Goal: Task Accomplishment & Management: Complete application form

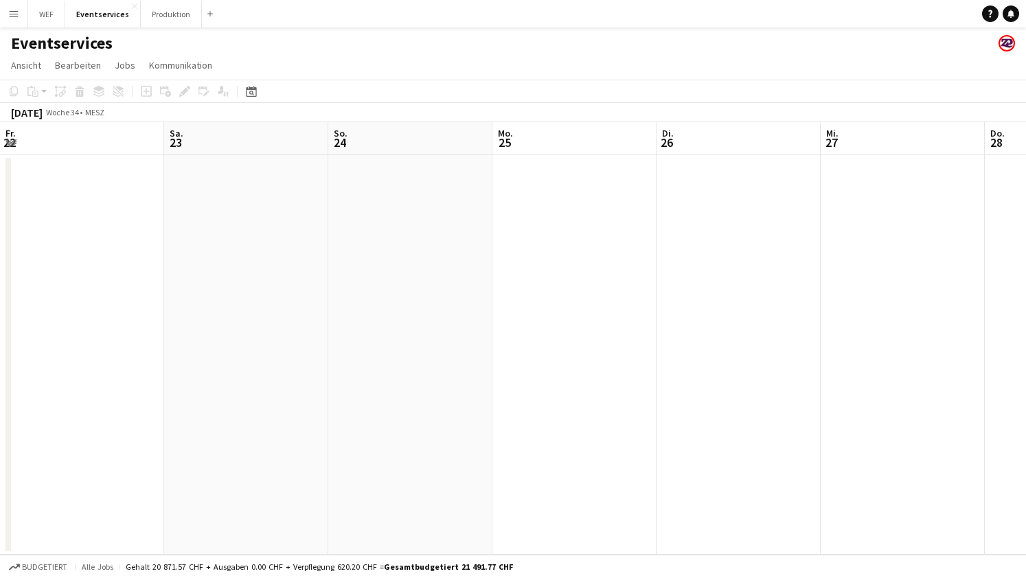
scroll to position [0, 467]
click at [153, 6] on button "Produktion Schließen" at bounding box center [171, 14] width 61 height 27
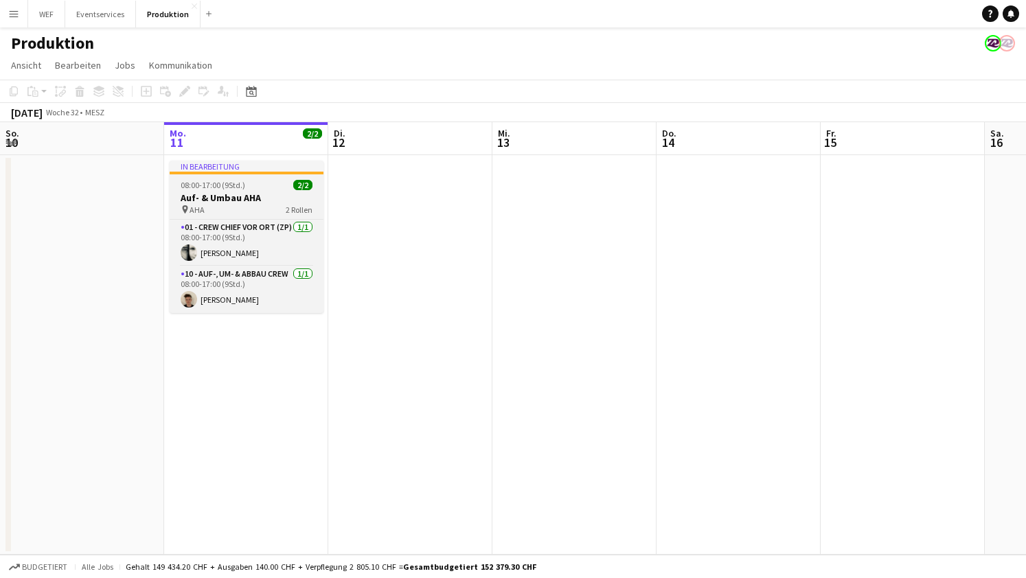
click at [228, 181] on span "08:00-17:00 (9Std.)" at bounding box center [213, 185] width 65 height 10
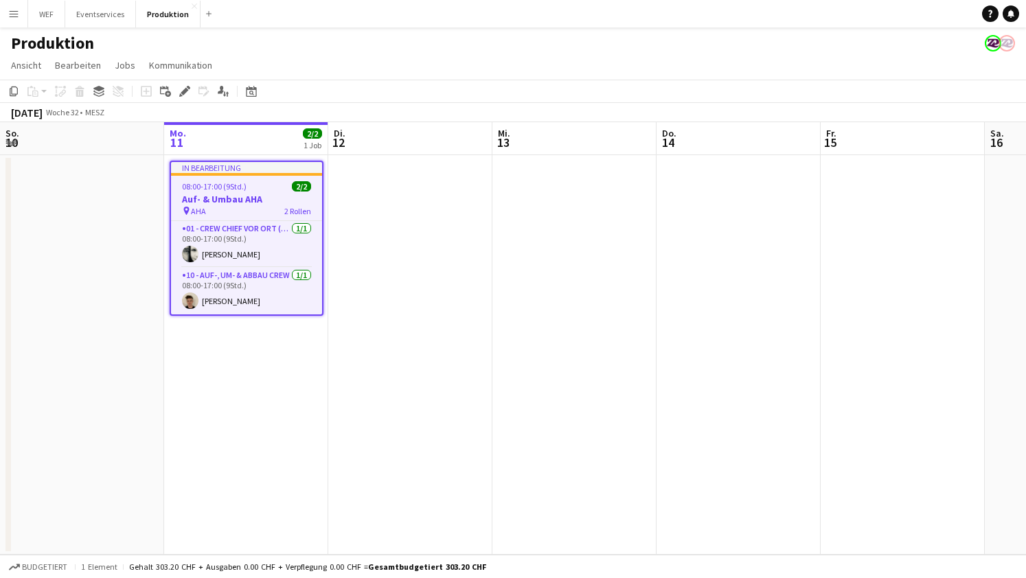
click at [548, 190] on app-date-cell at bounding box center [574, 354] width 164 height 399
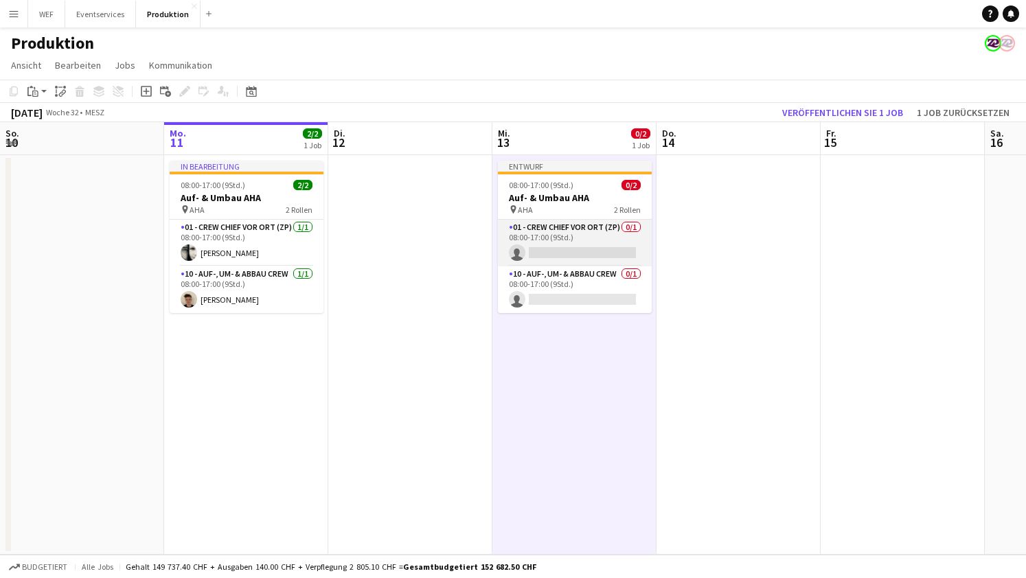
click at [572, 248] on app-card-role "01 - Crew Chief vor Ort (ZP) 0/1 08:00-17:00 (9Std.) single-neutral-actions" at bounding box center [575, 243] width 154 height 47
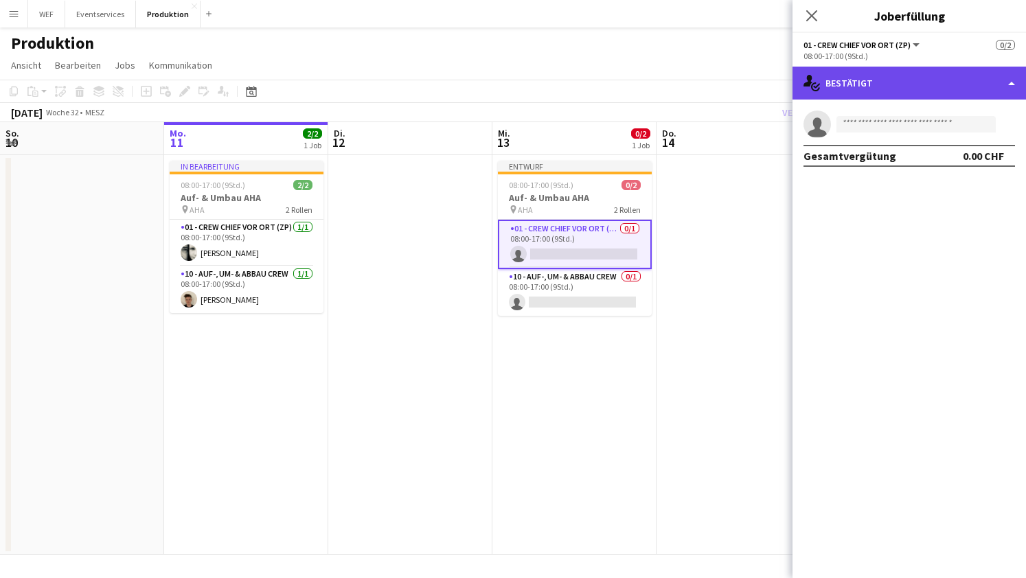
click at [947, 78] on div "single-neutral-actions-check-2 Bestätigt" at bounding box center [908, 83] width 233 height 33
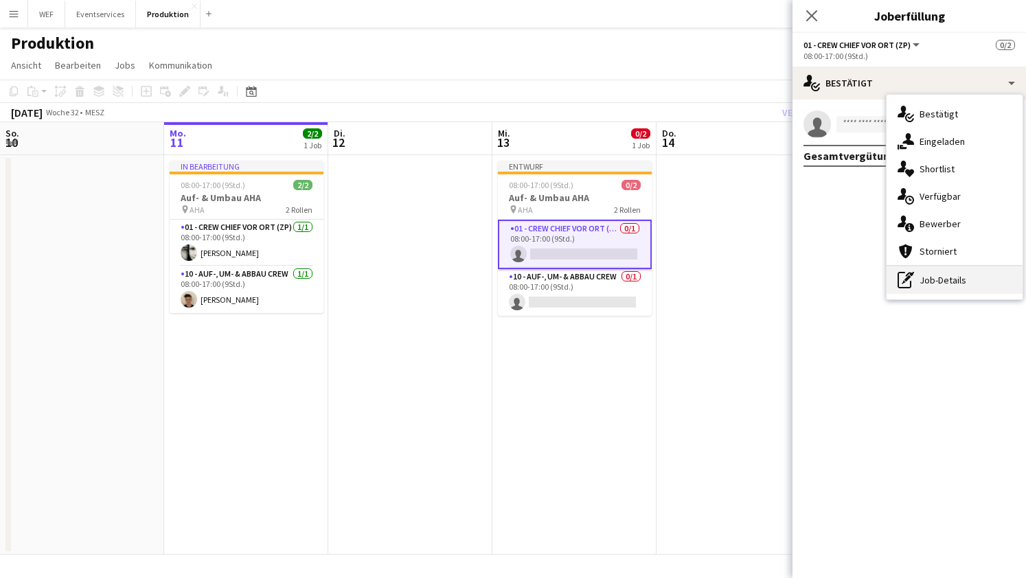
click at [925, 286] on div "pen-write Job-Details" at bounding box center [954, 279] width 136 height 27
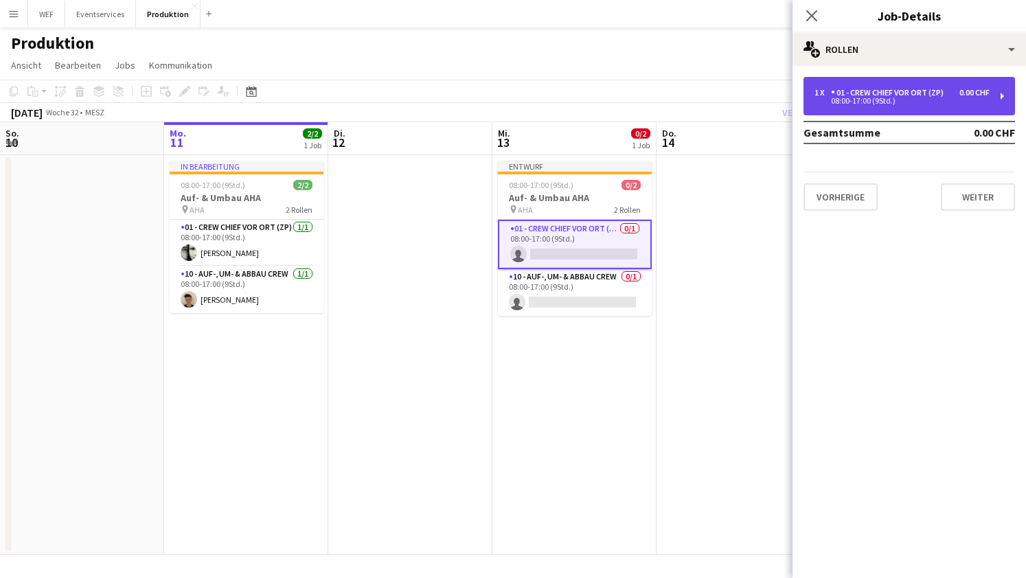
click at [861, 83] on div "1 x 01 - Crew Chief vor Ort (ZP) 0.00 CHF 08:00-17:00 (9Std.)" at bounding box center [908, 96] width 211 height 38
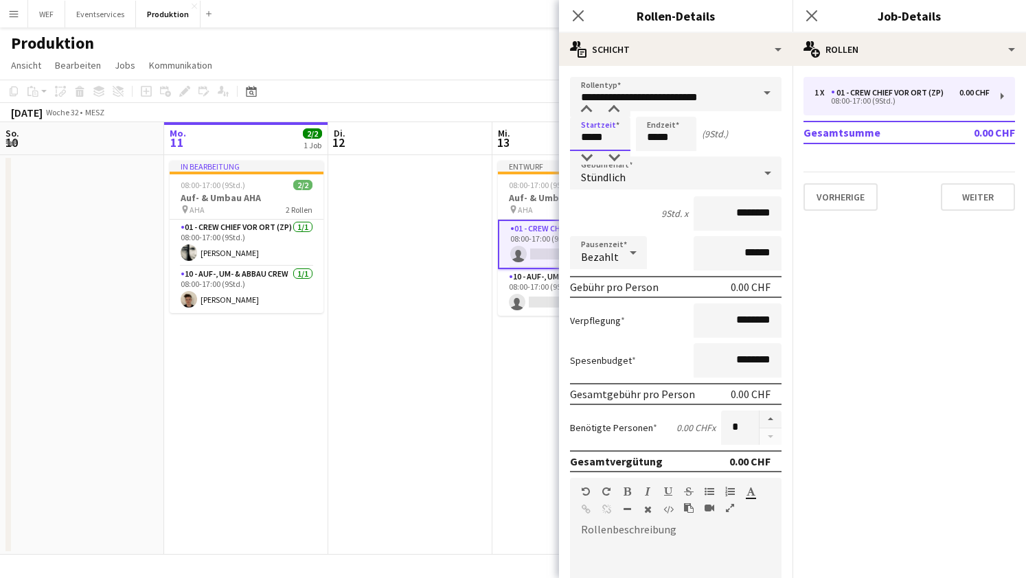
drag, startPoint x: 605, startPoint y: 141, endPoint x: 513, endPoint y: 136, distance: 91.5
click at [513, 136] on body "Menü Tafeln Tafeln Tafeln Alle Jobs Status Belegschaft Belegschaft Meine Belegs…" at bounding box center [513, 289] width 1026 height 578
type input "*****"
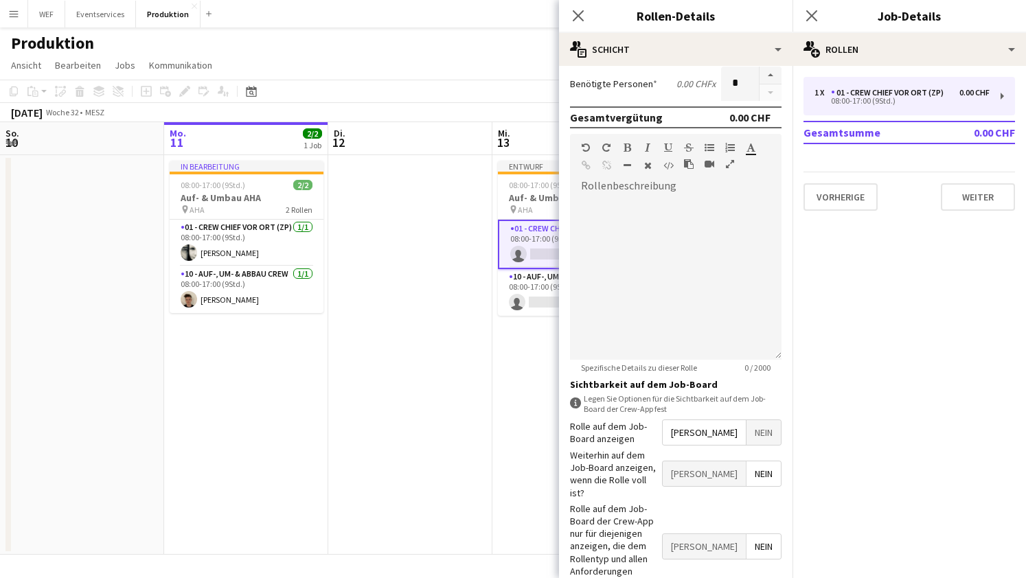
scroll to position [371, 0]
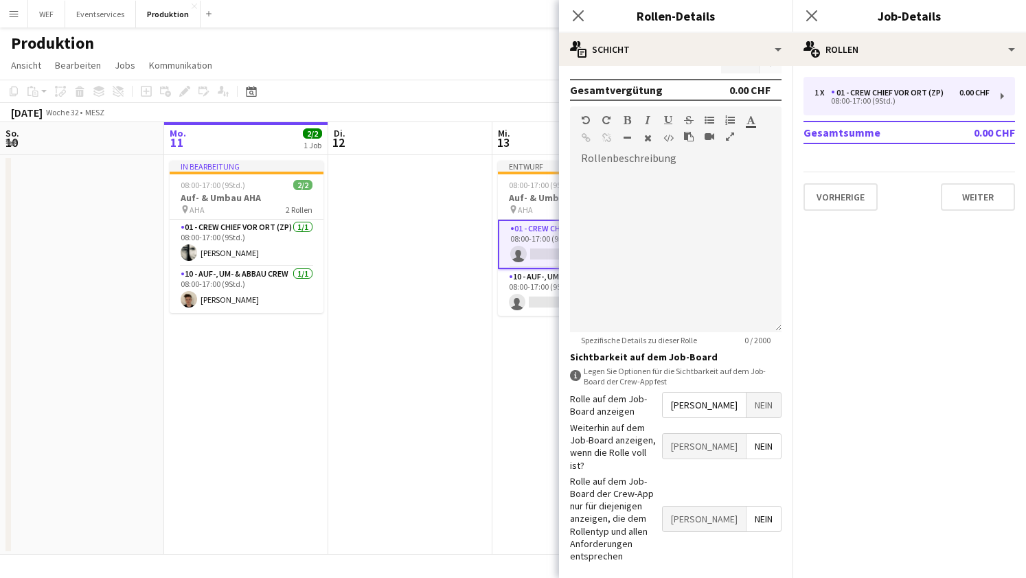
type input "*****"
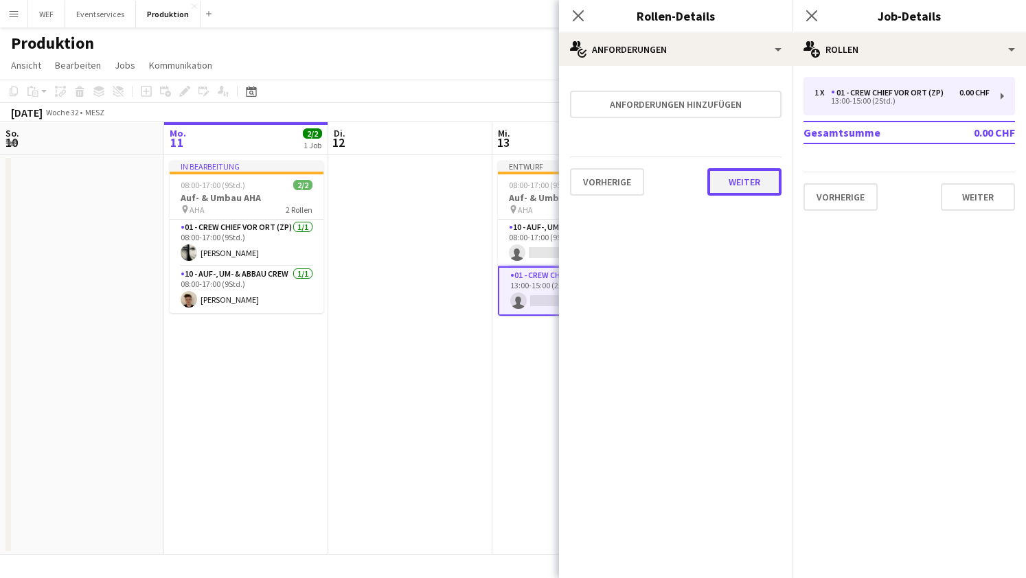
click at [753, 178] on button "Weiter" at bounding box center [744, 181] width 74 height 27
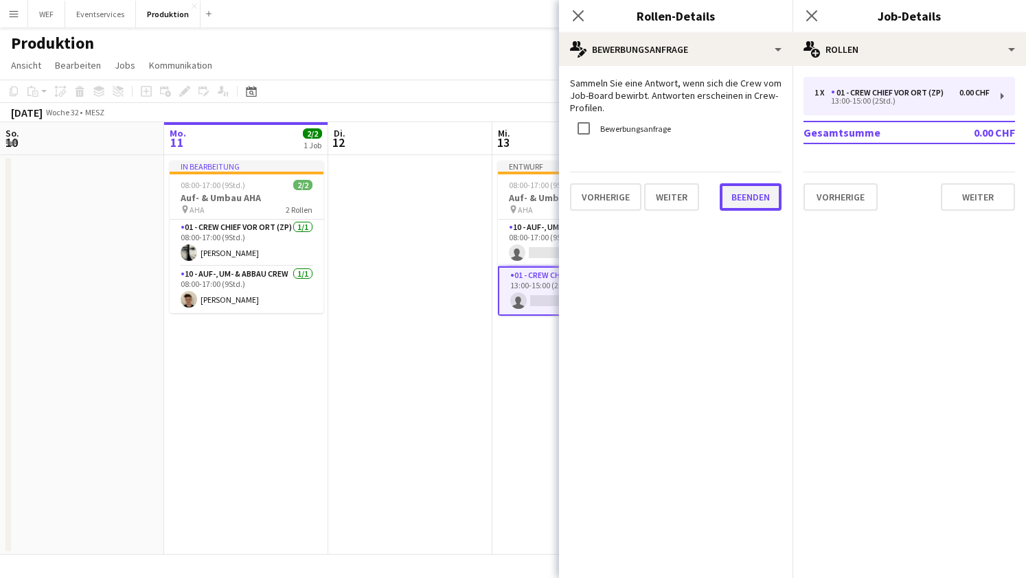
click at [753, 198] on button "Beenden" at bounding box center [750, 196] width 62 height 27
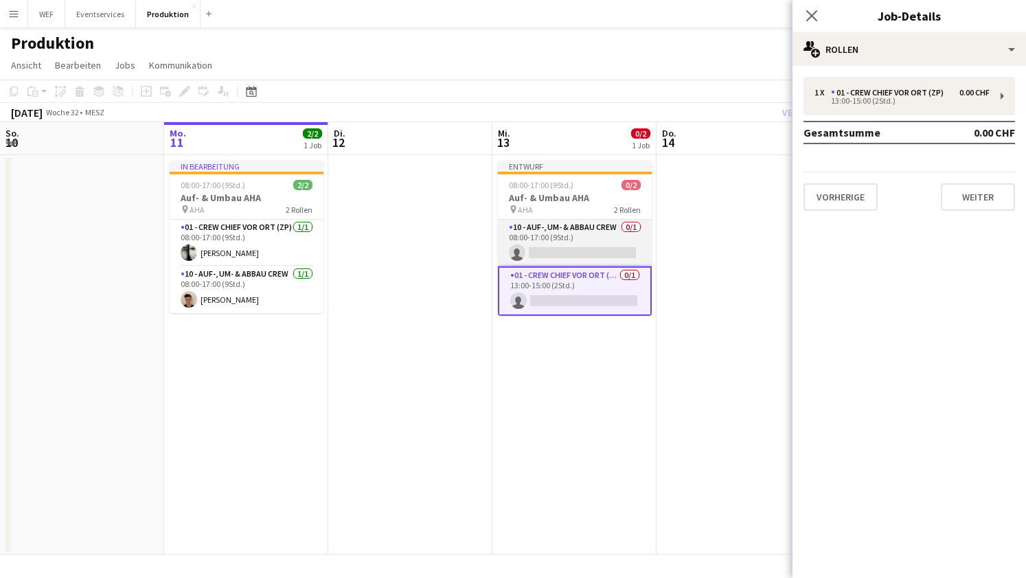
click at [614, 239] on app-card-role "10 - Auf-, Um- & Abbau Crew 0/1 08:00-17:00 (9Std.) single-neutral-actions" at bounding box center [575, 243] width 154 height 47
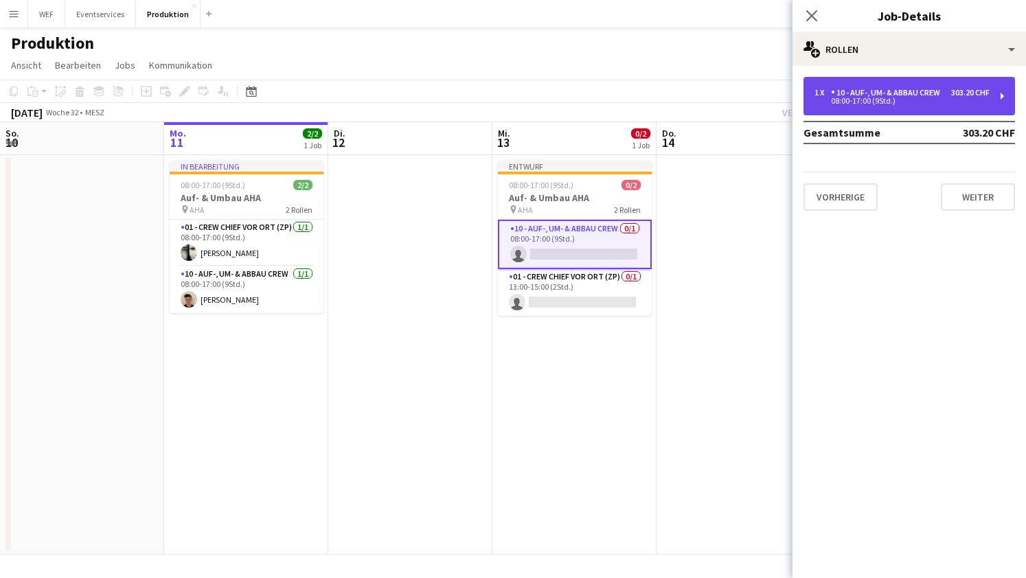
click at [938, 95] on div "10 - Auf-, Um- & Abbau Crew" at bounding box center [888, 93] width 115 height 10
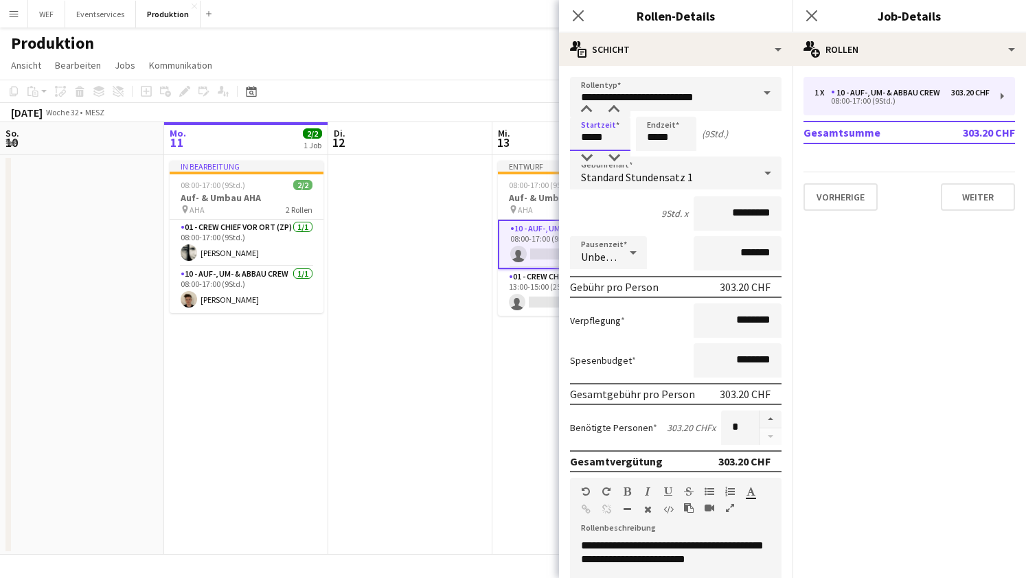
drag, startPoint x: 609, startPoint y: 136, endPoint x: 437, endPoint y: 128, distance: 172.5
click at [437, 128] on body "Menü Tafeln Tafeln Tafeln Alle Jobs Status Belegschaft Belegschaft Meine Belegs…" at bounding box center [513, 289] width 1026 height 578
type input "*****"
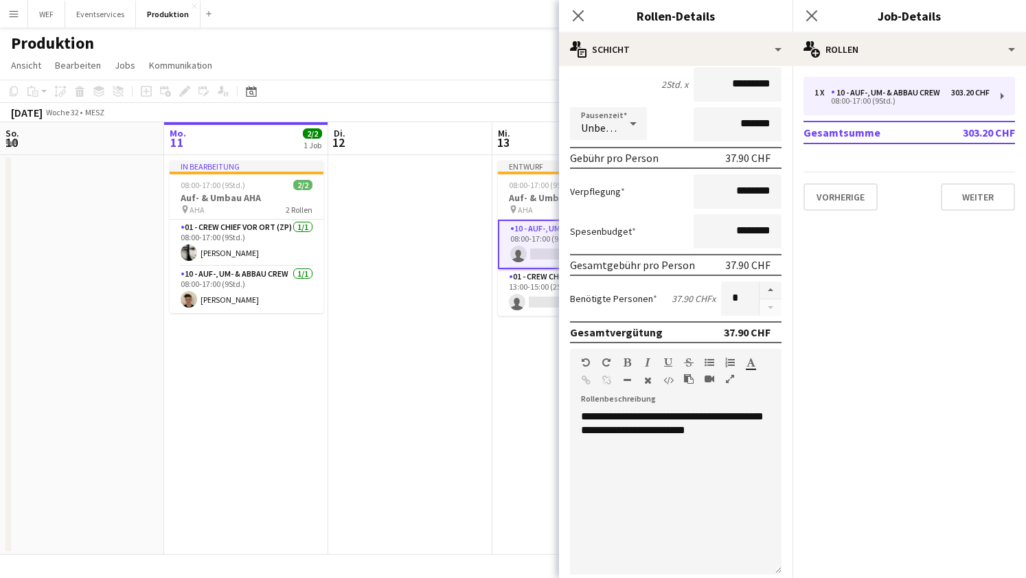
scroll to position [131, 0]
type input "*****"
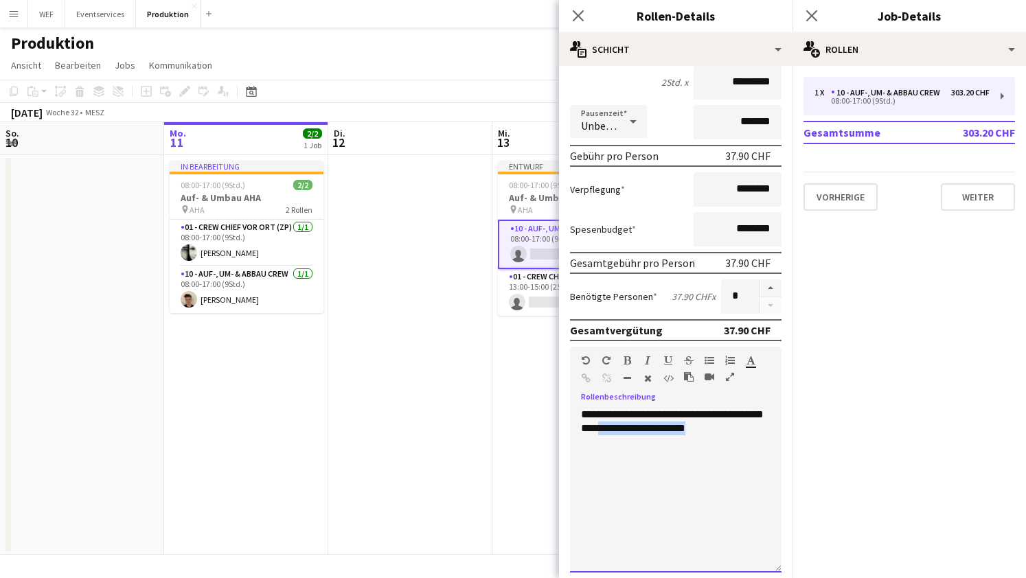
drag, startPoint x: 748, startPoint y: 433, endPoint x: 642, endPoint y: 421, distance: 106.4
click at [642, 421] on div "**********" at bounding box center [675, 490] width 211 height 165
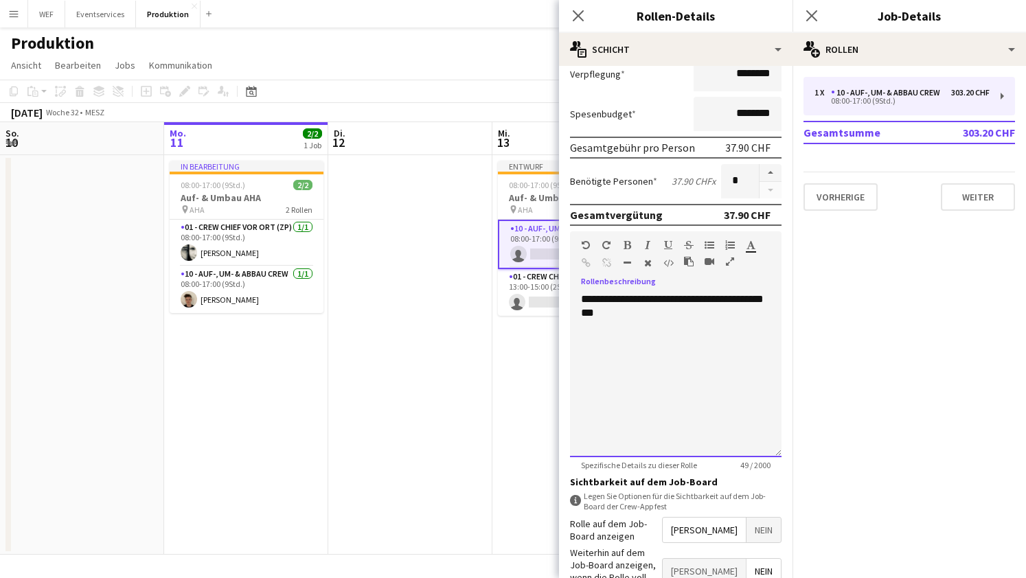
scroll to position [371, 0]
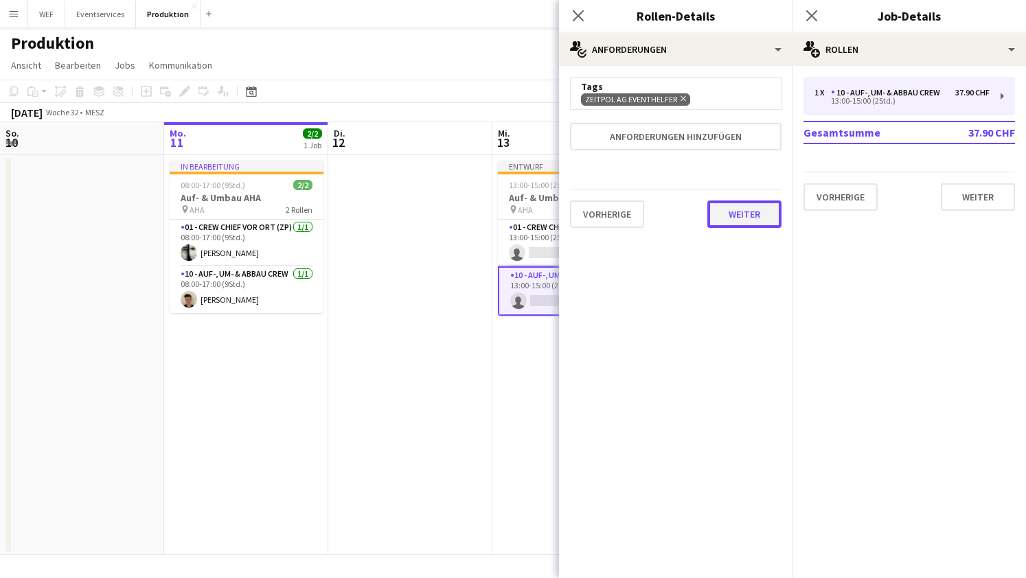
click at [749, 218] on button "Weiter" at bounding box center [744, 213] width 74 height 27
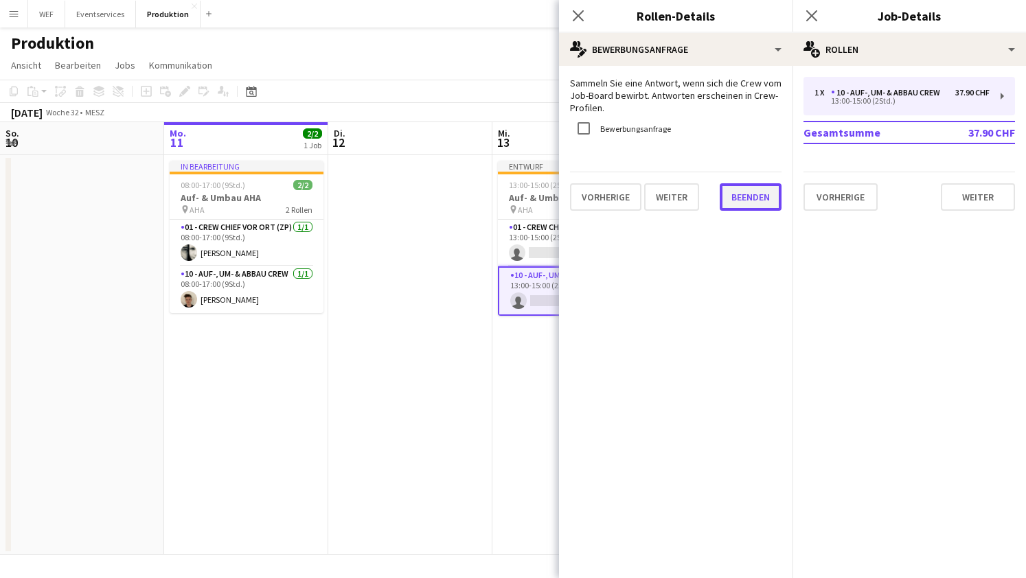
click at [747, 194] on button "Beenden" at bounding box center [750, 196] width 62 height 27
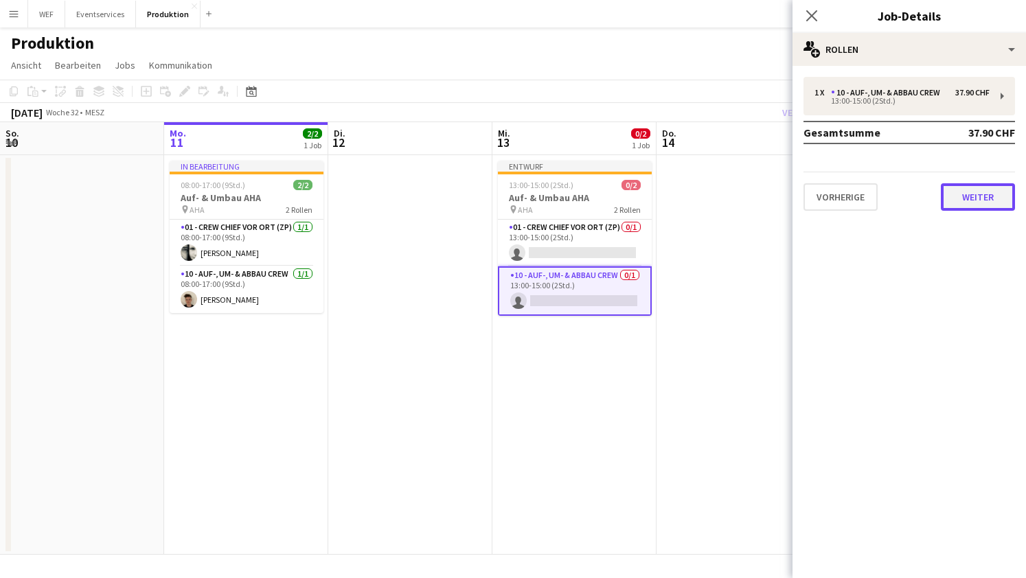
click at [991, 194] on button "Weiter" at bounding box center [977, 196] width 74 height 27
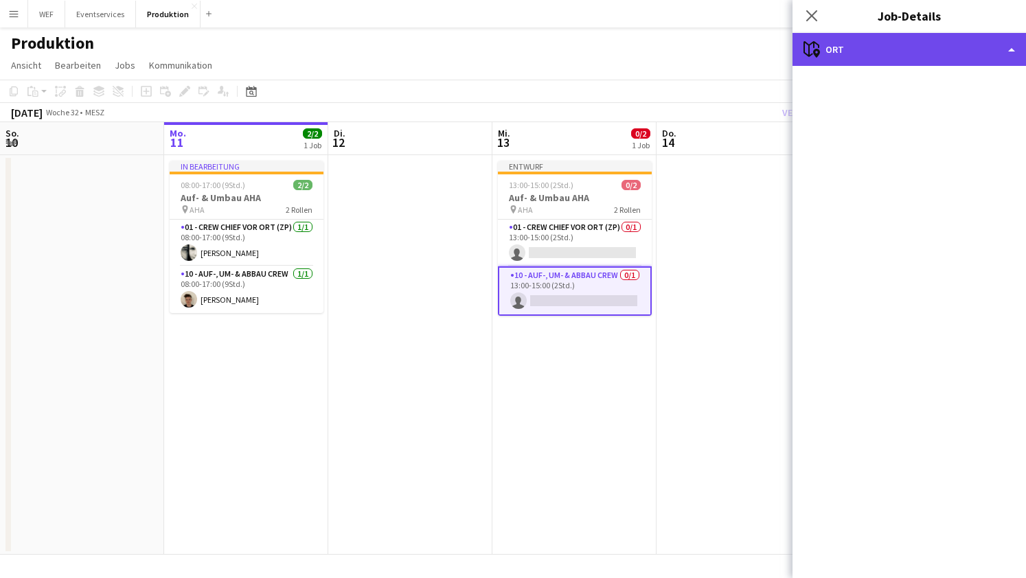
click at [995, 60] on div "maps-pin-1 Ort" at bounding box center [908, 49] width 233 height 33
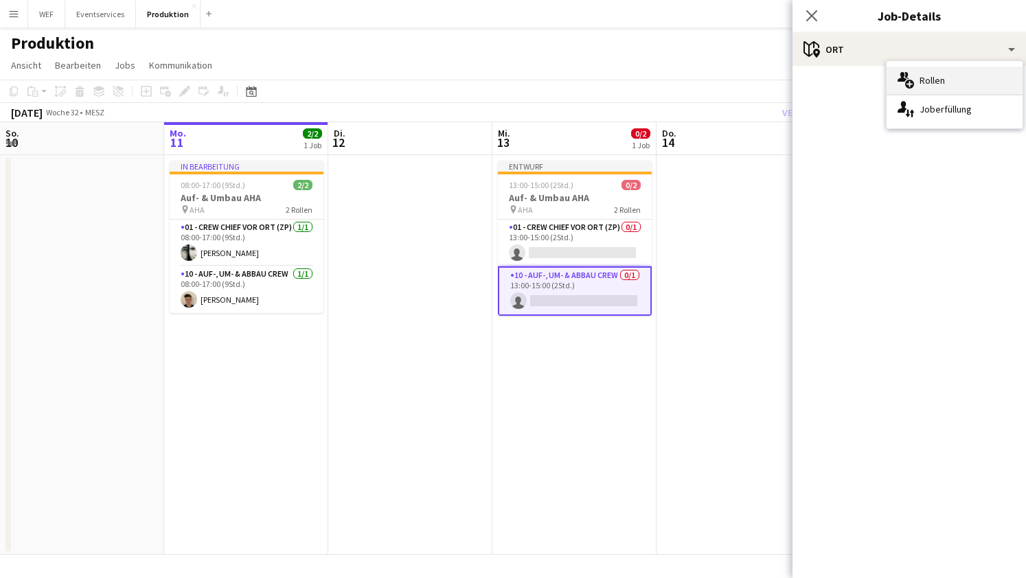
click at [986, 81] on div "multiple-users-add Rollen" at bounding box center [954, 80] width 136 height 27
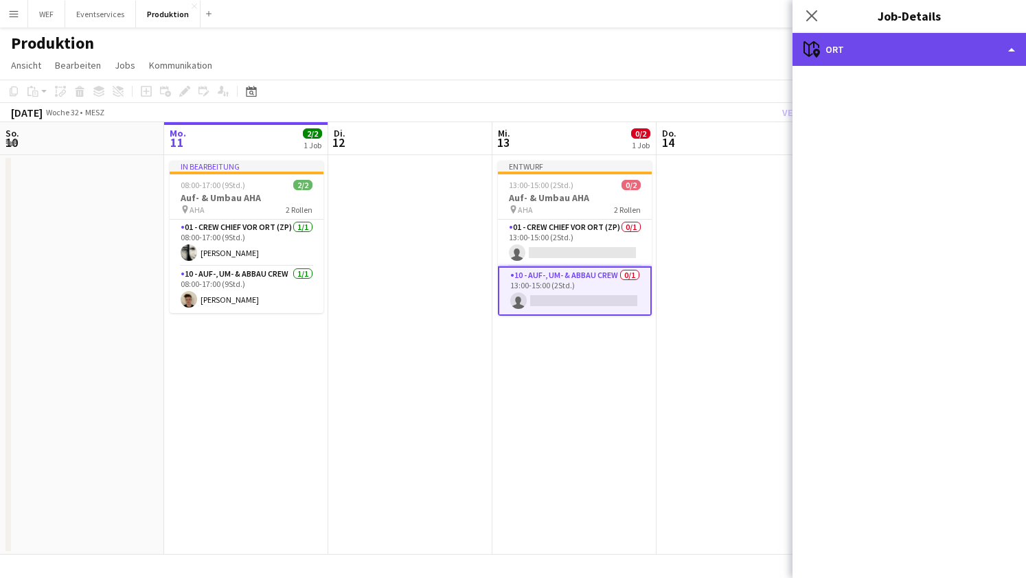
click at [852, 58] on div "maps-pin-1 Ort" at bounding box center [908, 49] width 233 height 33
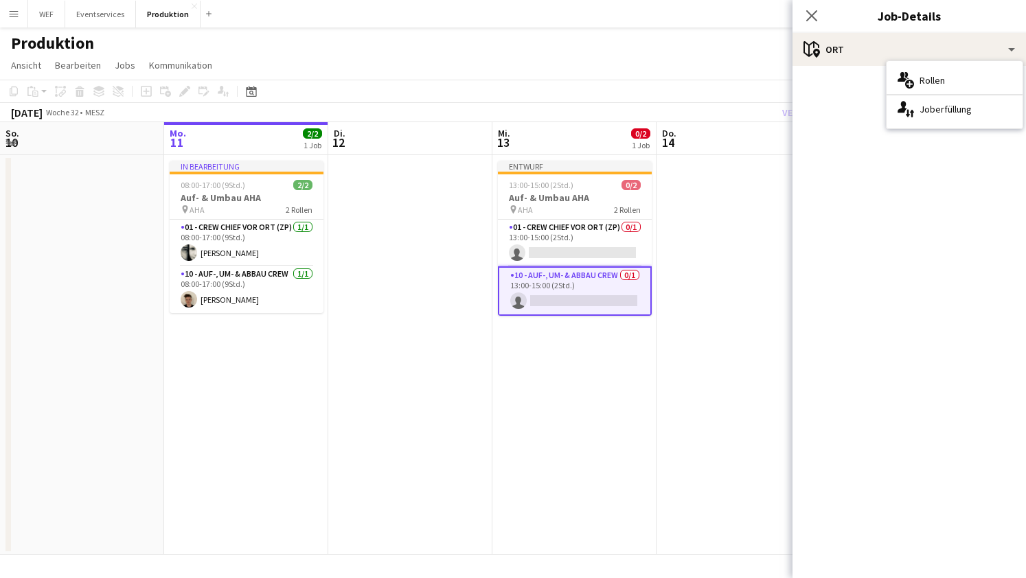
click at [829, 162] on mat-accordion "pencil3 Allgemeine Details 1 x 10 - Auf-, Um- & Abbau Crew 37.90 CHF 13:00-15:0…" at bounding box center [908, 322] width 233 height 512
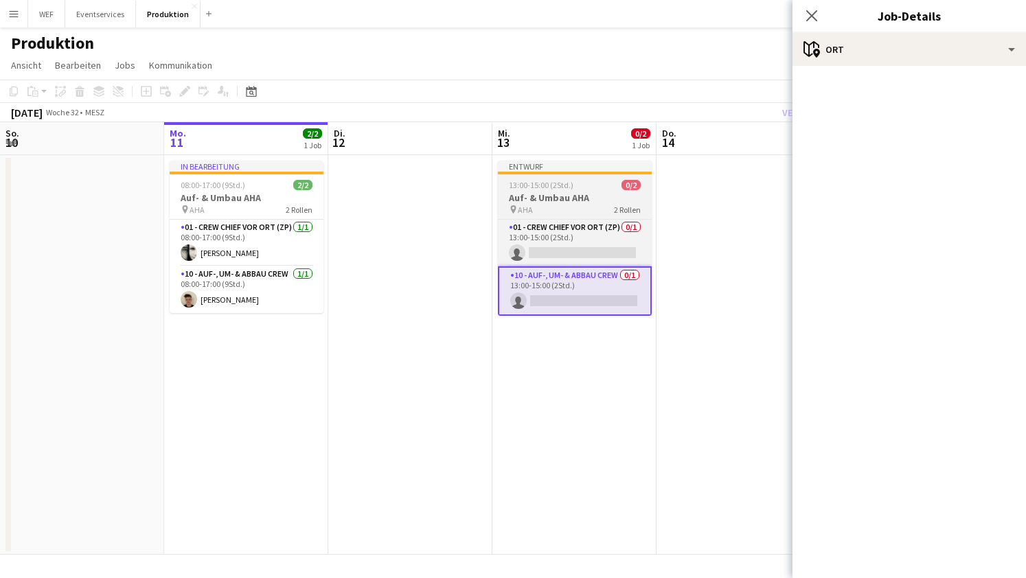
click at [553, 187] on span "13:00-15:00 (2Std.)" at bounding box center [541, 185] width 65 height 10
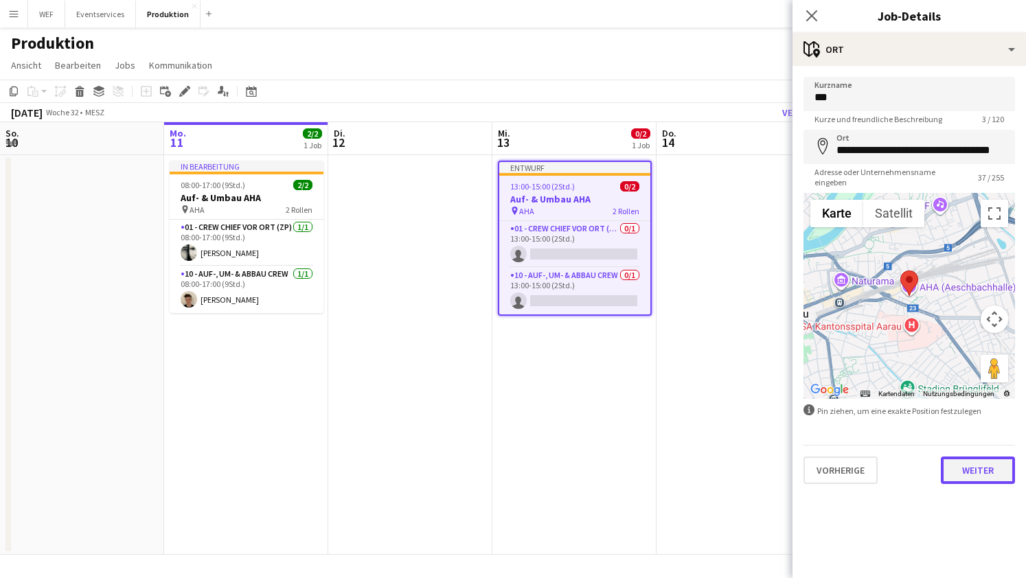
click at [975, 465] on button "Weiter" at bounding box center [977, 469] width 74 height 27
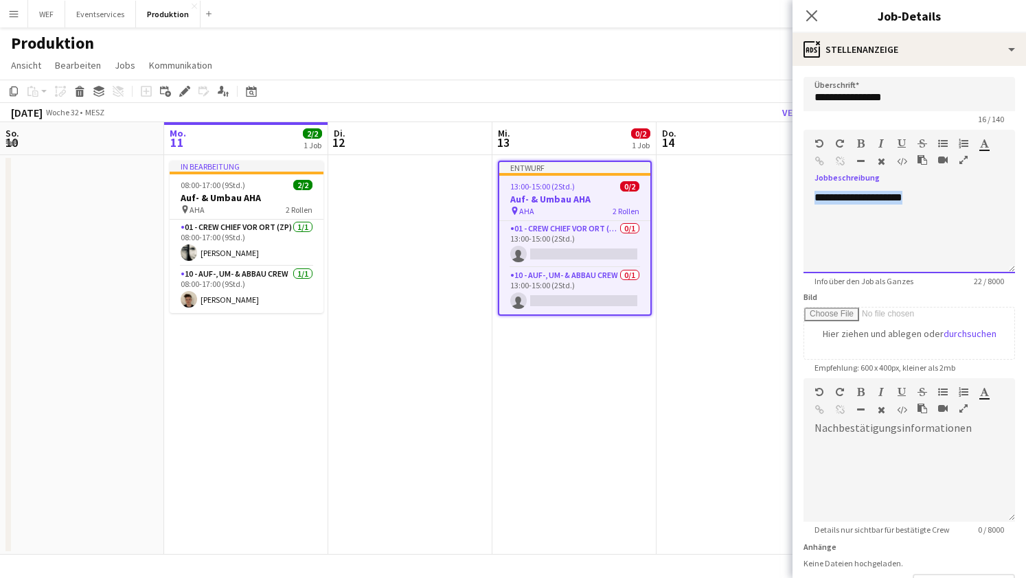
drag, startPoint x: 899, startPoint y: 200, endPoint x: 783, endPoint y: 200, distance: 115.3
click at [783, 200] on body "Menü Tafeln Tafeln Tafeln Alle Jobs Status Belegschaft Belegschaft Meine Belegs…" at bounding box center [513, 289] width 1026 height 578
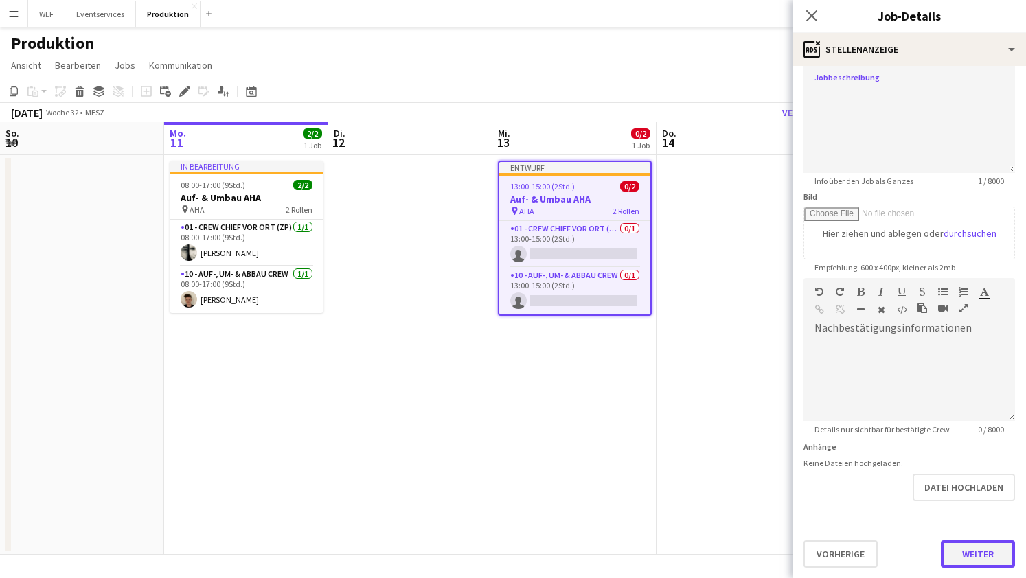
click at [970, 556] on button "Weiter" at bounding box center [977, 553] width 74 height 27
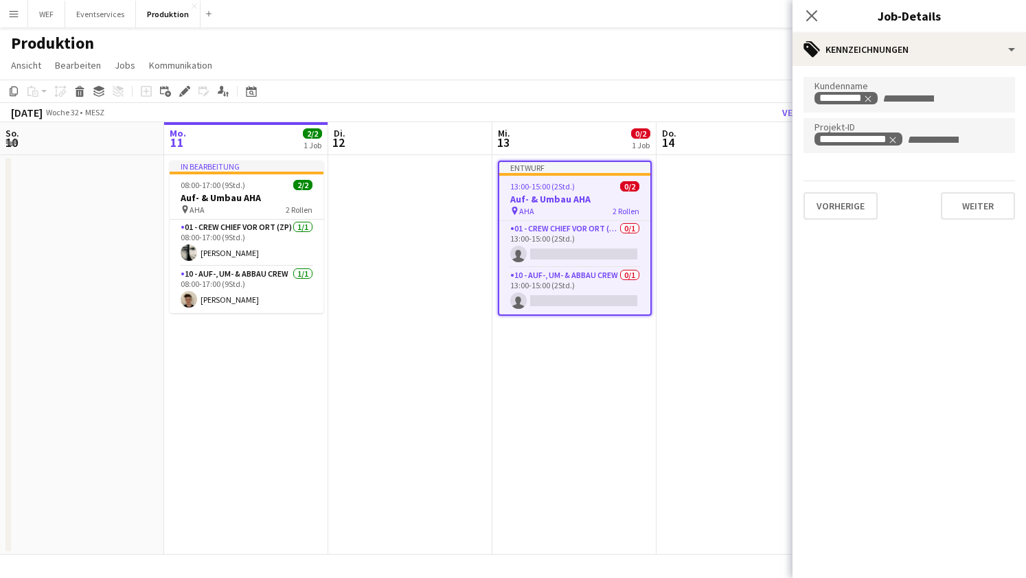
scroll to position [0, 0]
click at [929, 139] on icon "Remove tag" at bounding box center [929, 140] width 10 height 10
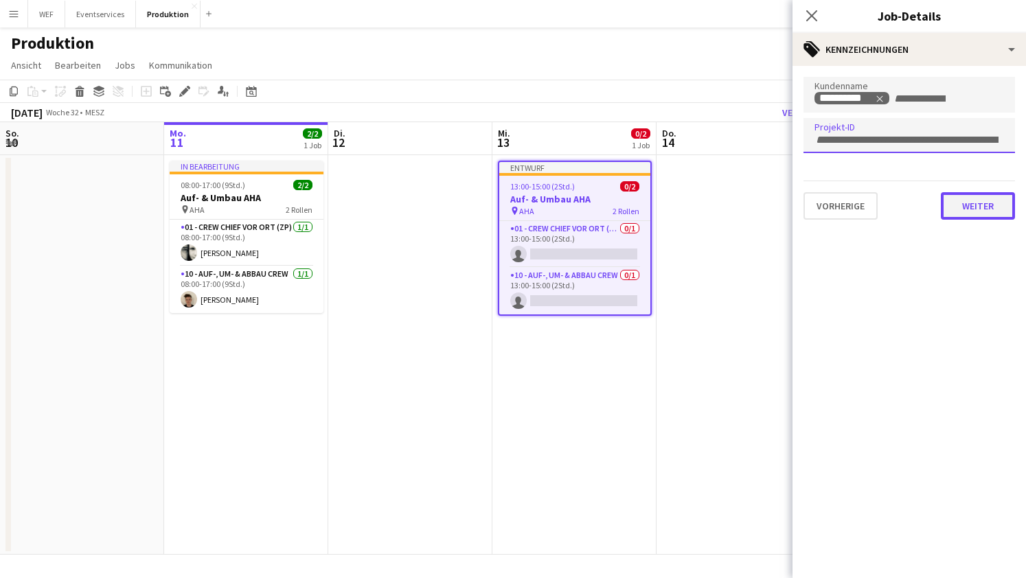
click at [990, 210] on button "Weiter" at bounding box center [977, 205] width 74 height 27
type input "*******"
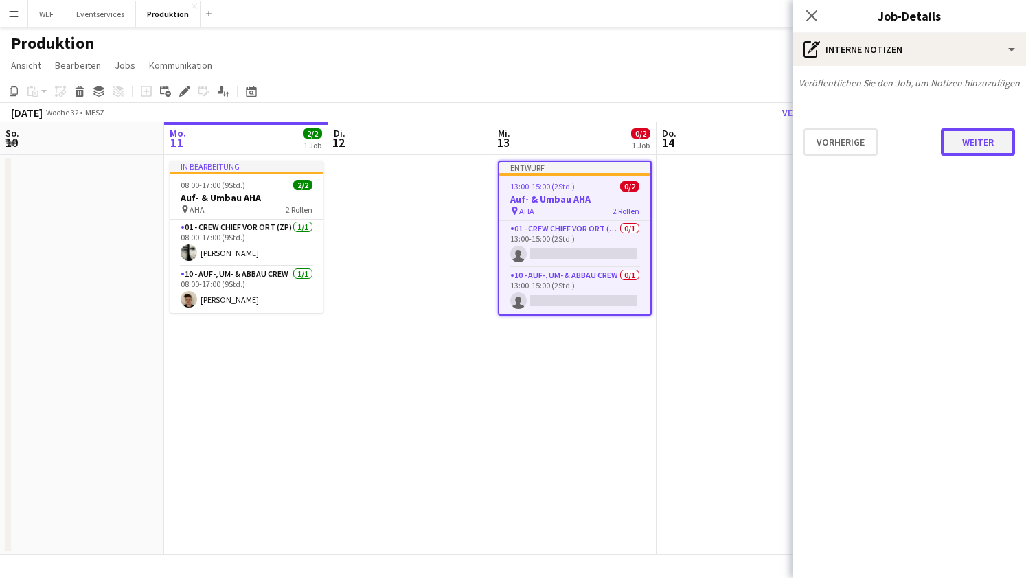
click at [982, 138] on button "Weiter" at bounding box center [977, 141] width 74 height 27
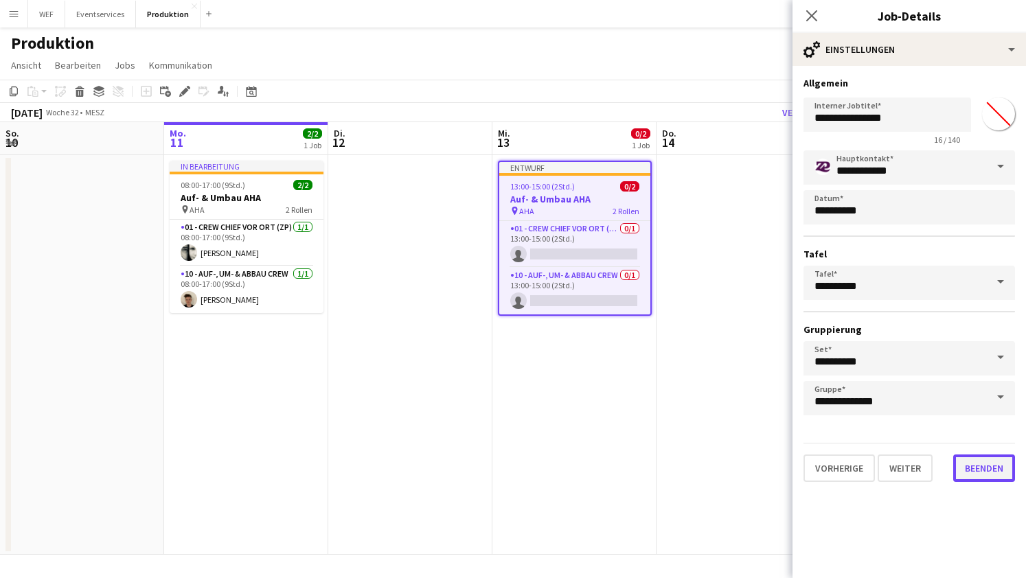
click at [995, 468] on button "Beenden" at bounding box center [984, 467] width 62 height 27
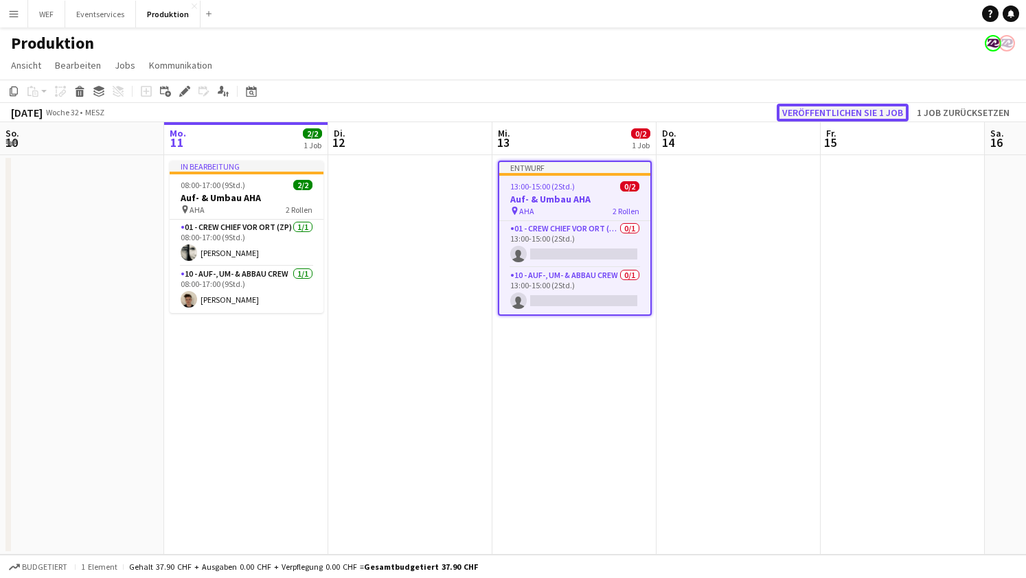
click at [843, 110] on button "Veröffentlichen Sie 1 Job" at bounding box center [842, 113] width 132 height 18
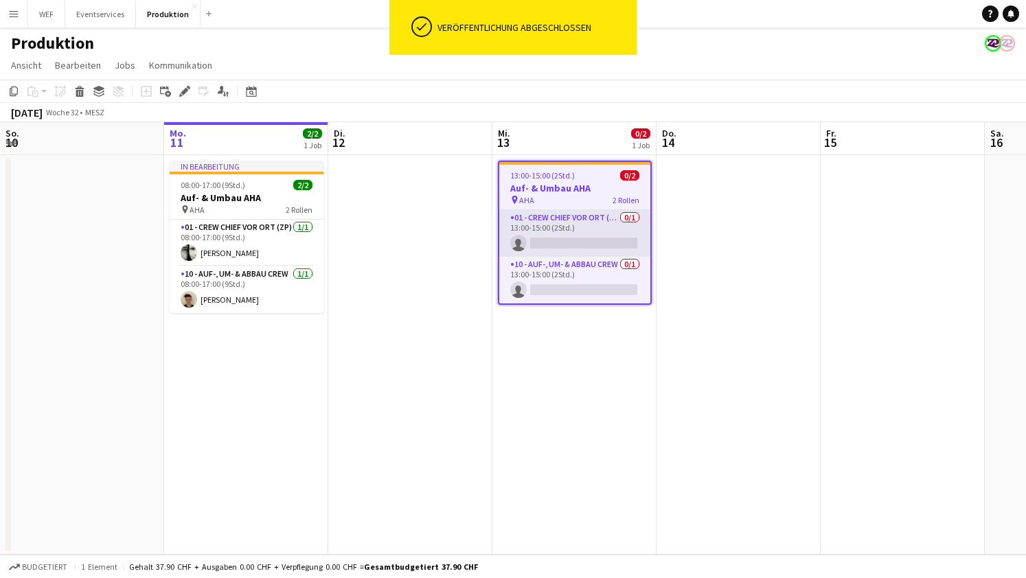
click at [590, 240] on app-card-role "01 - Crew Chief vor Ort (ZP) 0/1 13:00-15:00 (2Std.) single-neutral-actions" at bounding box center [574, 233] width 151 height 47
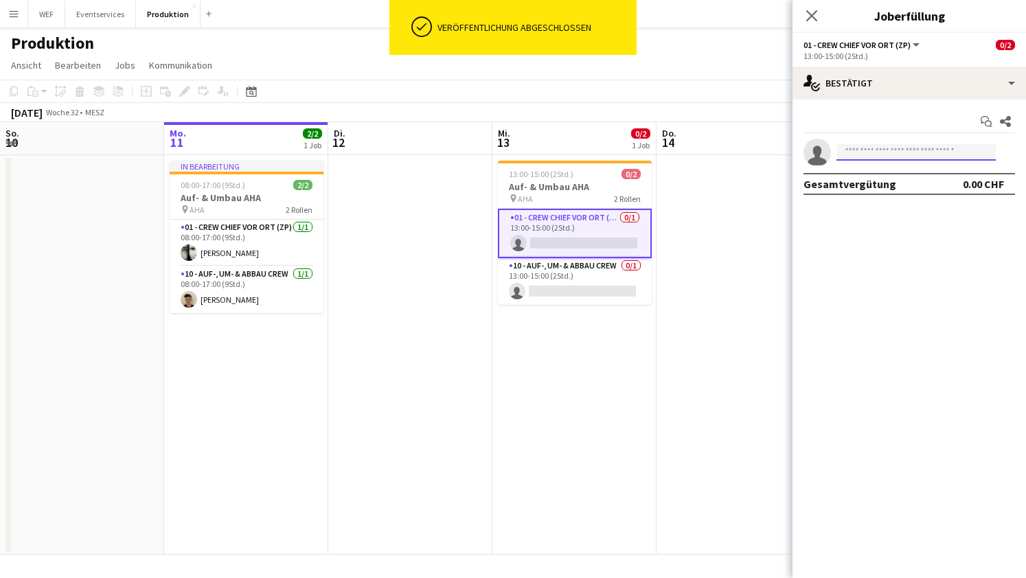
click at [940, 150] on input at bounding box center [915, 152] width 159 height 16
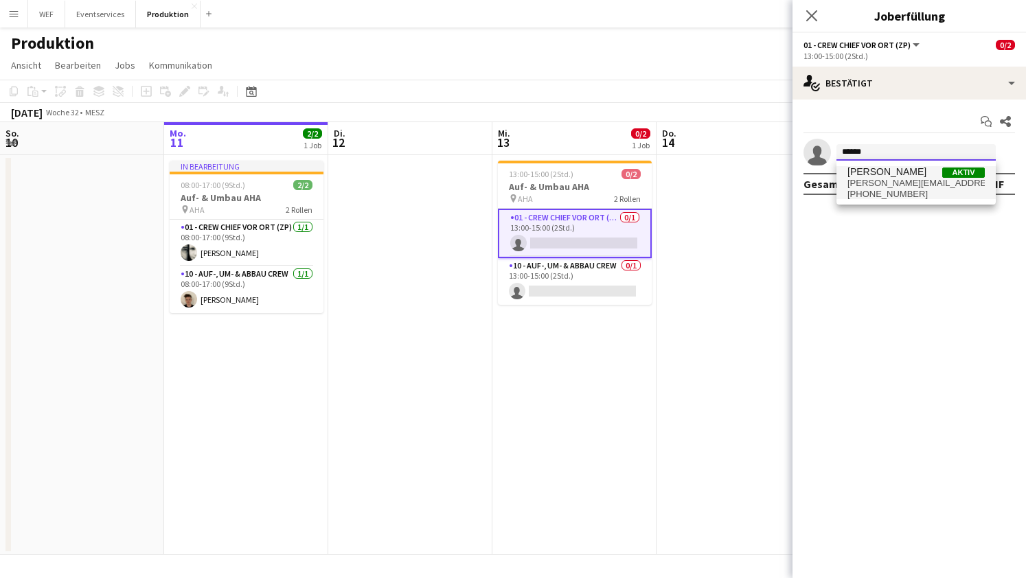
type input "******"
click at [862, 185] on span "holger.schwede@zeitpol.ch" at bounding box center [915, 183] width 137 height 11
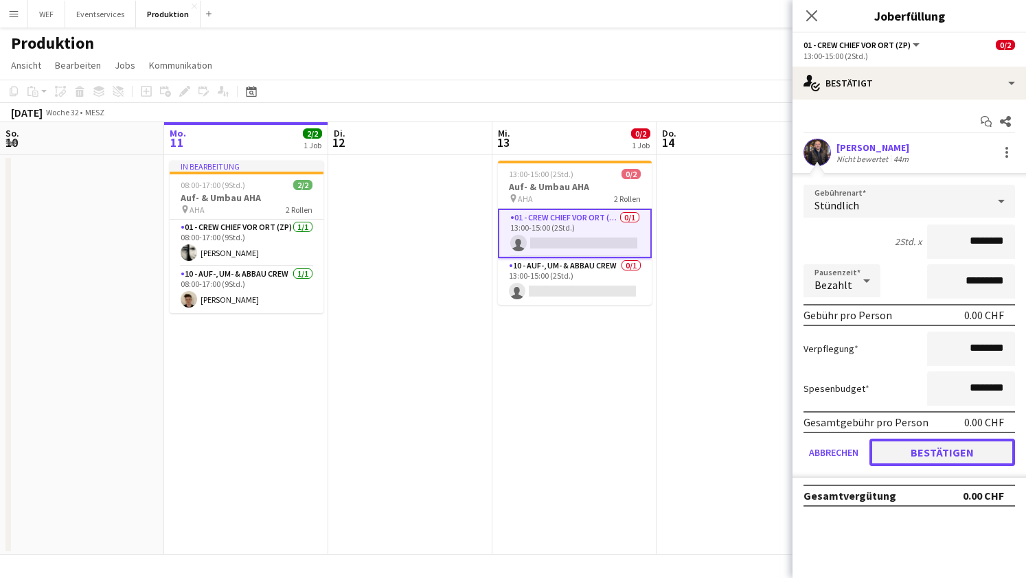
click at [931, 450] on button "Bestätigen" at bounding box center [942, 452] width 146 height 27
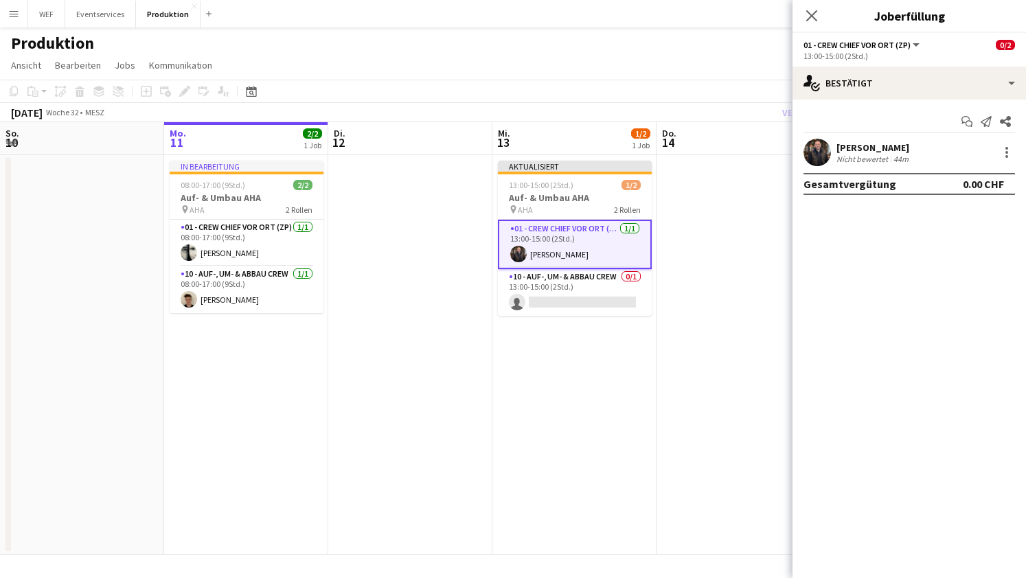
click at [586, 344] on app-date-cell "Aktualisiert 13:00-15:00 (2Std.) 1/2 Auf- & Umbau AHA pin AHA 2 Rollen 01 - Cre…" at bounding box center [574, 354] width 164 height 399
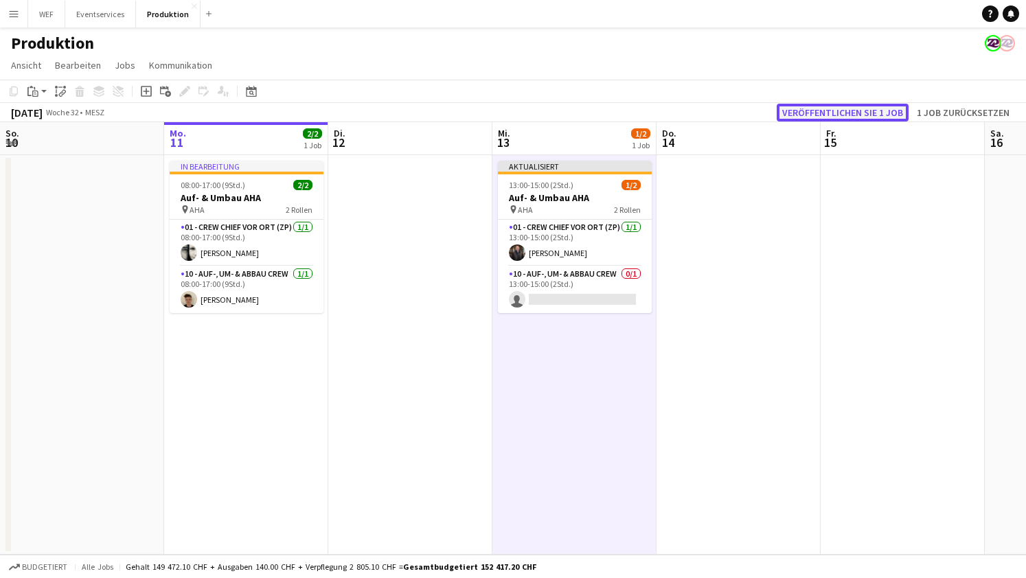
click at [831, 114] on button "Veröffentlichen Sie 1 Job" at bounding box center [842, 113] width 132 height 18
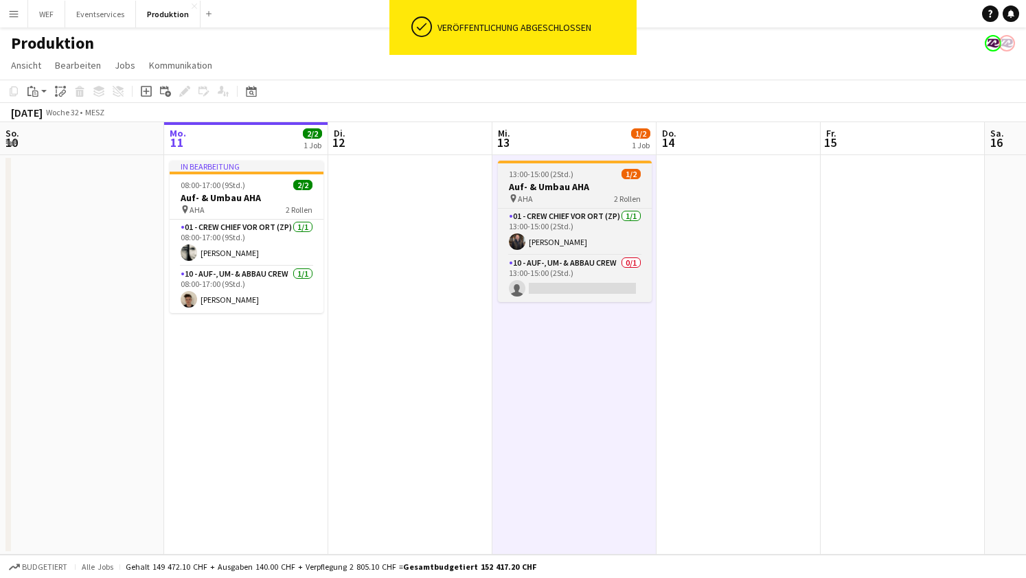
click at [564, 173] on span "13:00-15:00 (2Std.)" at bounding box center [541, 174] width 65 height 10
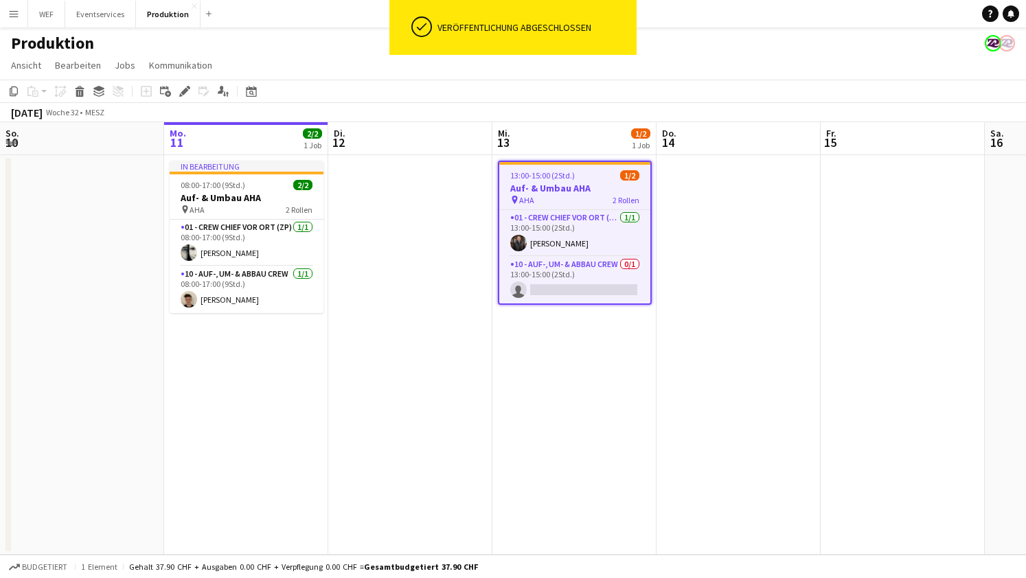
click at [660, 161] on app-date-cell at bounding box center [738, 354] width 164 height 399
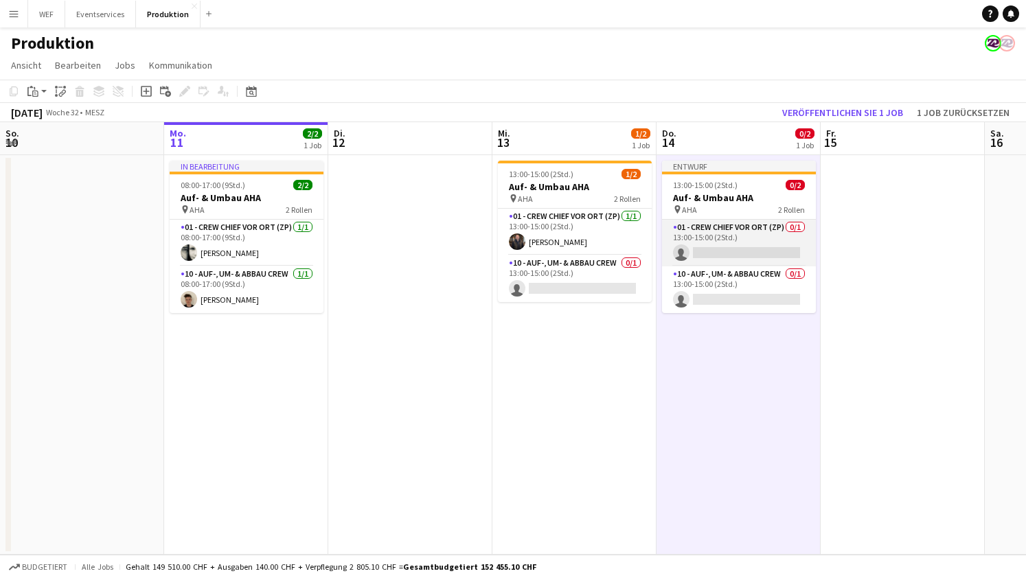
click at [714, 255] on app-card-role "01 - Crew Chief vor Ort (ZP) 0/1 13:00-15:00 (2Std.) single-neutral-actions" at bounding box center [739, 243] width 154 height 47
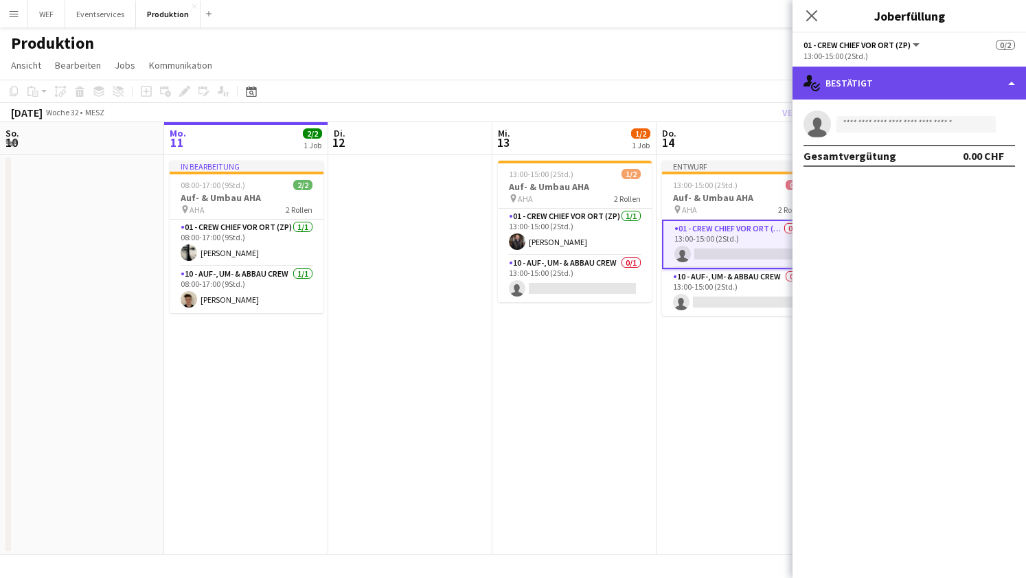
click at [892, 83] on div "single-neutral-actions-check-2 Bestätigt" at bounding box center [908, 83] width 233 height 33
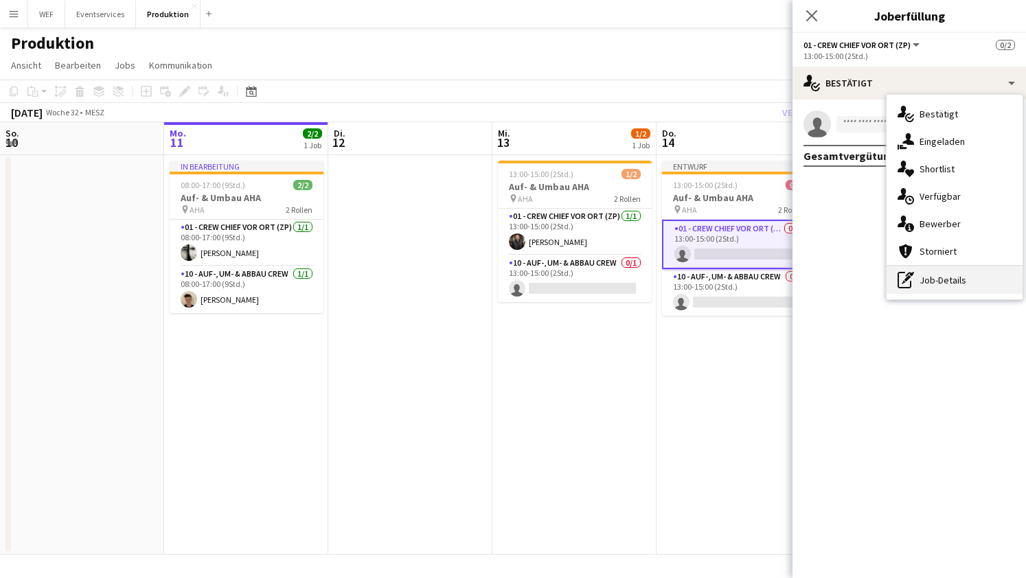
click at [912, 286] on icon "pen-write" at bounding box center [905, 280] width 16 height 16
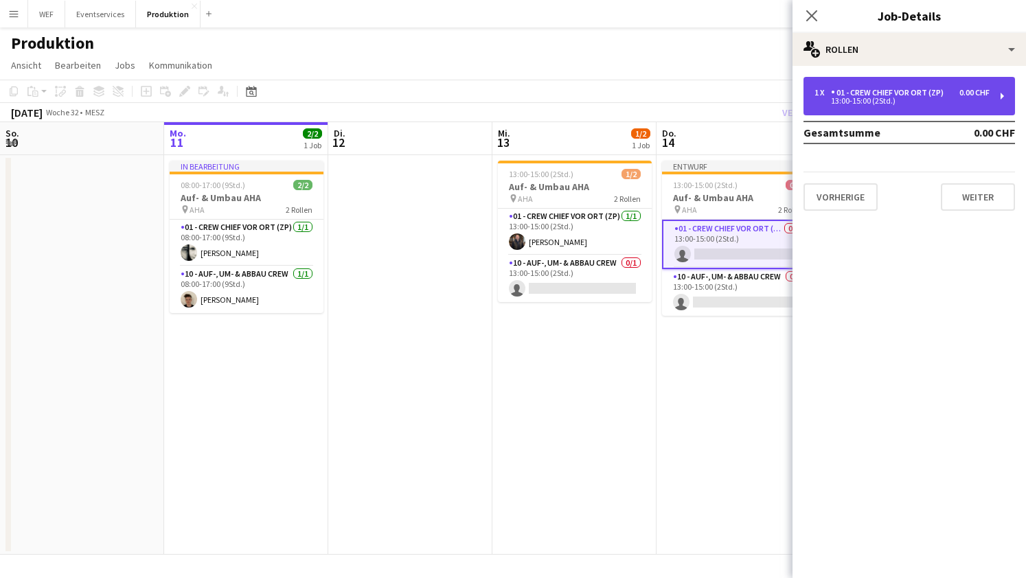
click at [912, 102] on div "13:00-15:00 (2Std.)" at bounding box center [901, 100] width 175 height 7
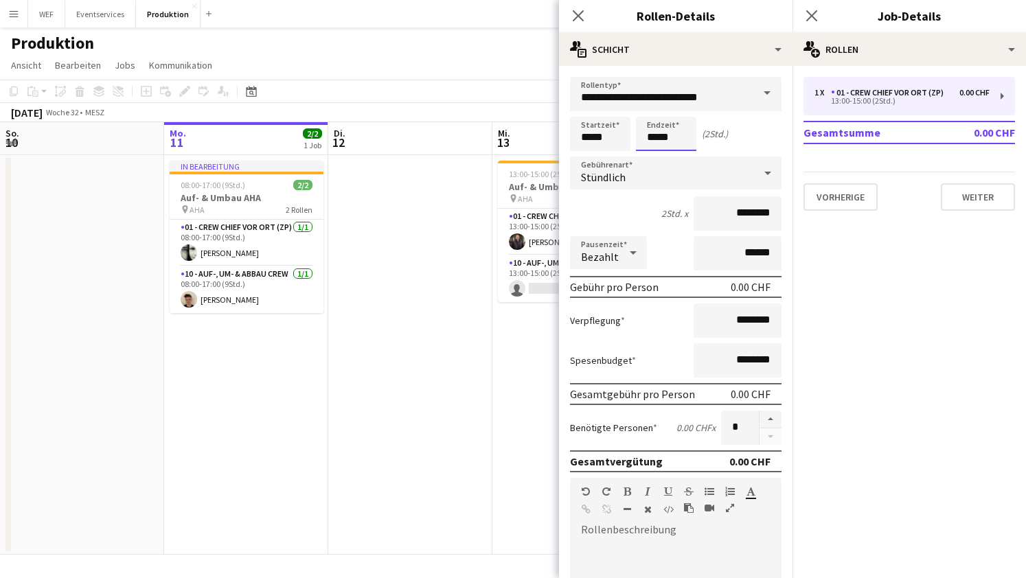
click at [680, 139] on input "*****" at bounding box center [666, 134] width 60 height 34
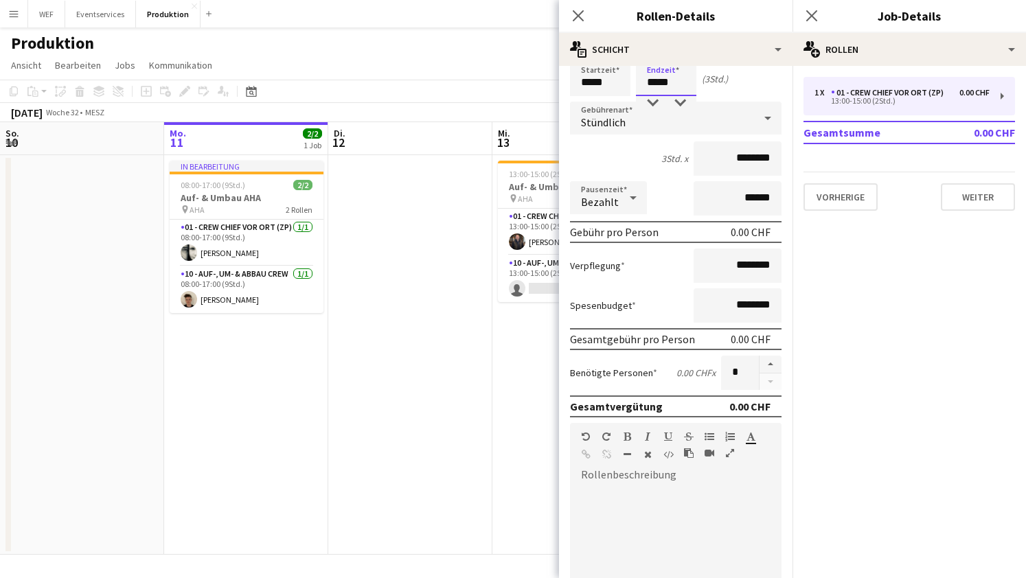
scroll to position [70, 0]
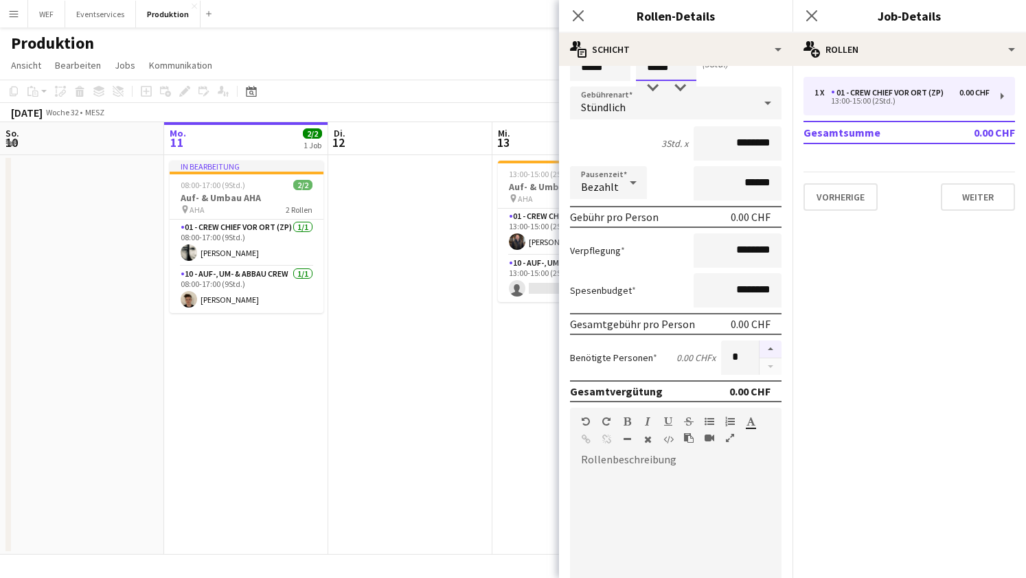
type input "*****"
click at [767, 348] on button "button" at bounding box center [770, 349] width 22 height 18
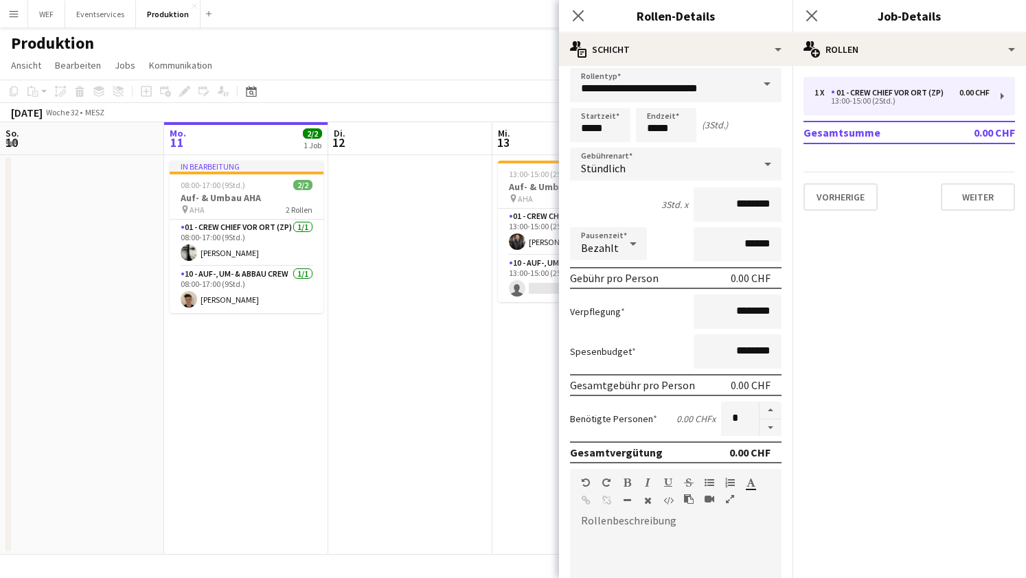
scroll to position [0, 0]
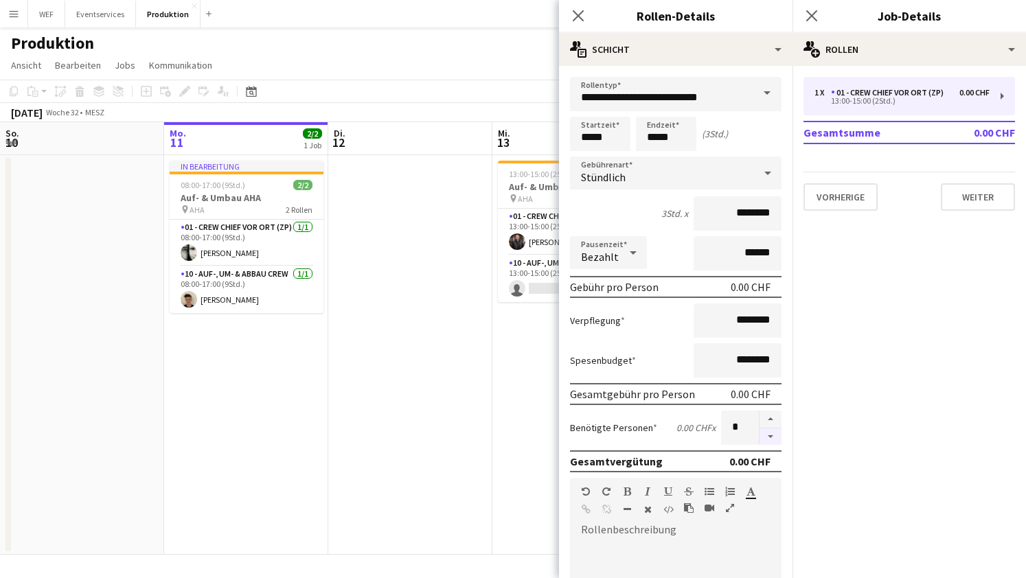
click at [777, 437] on button "button" at bounding box center [770, 436] width 22 height 17
type input "*"
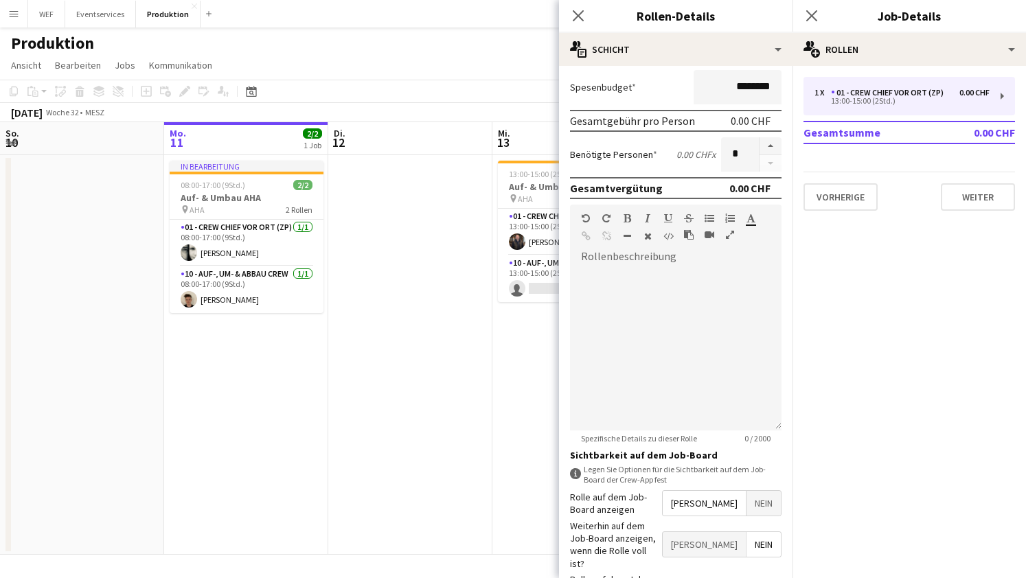
scroll to position [371, 0]
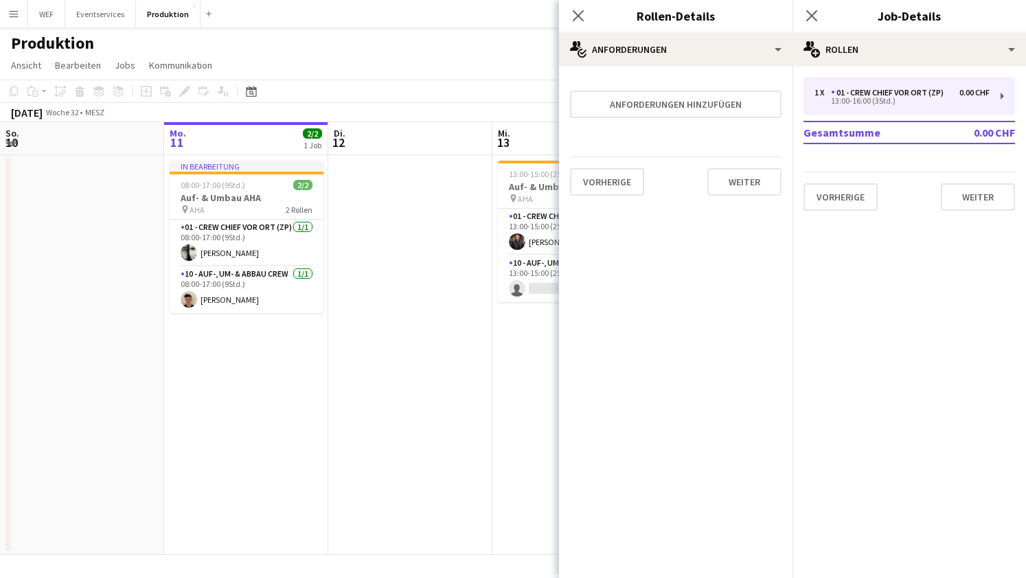
scroll to position [0, 0]
click at [722, 185] on button "Weiter" at bounding box center [744, 181] width 74 height 27
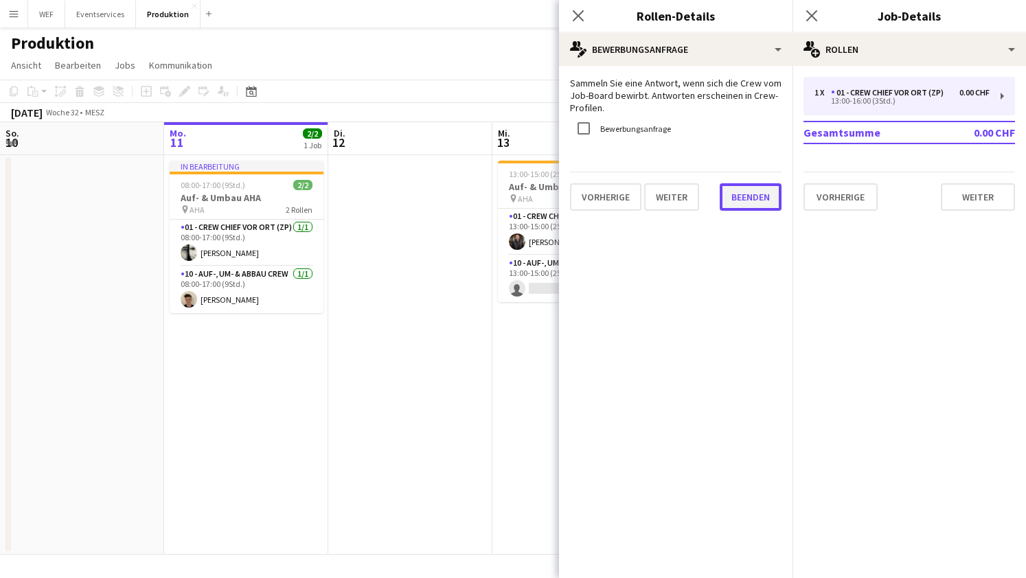
click at [749, 194] on button "Beenden" at bounding box center [750, 196] width 62 height 27
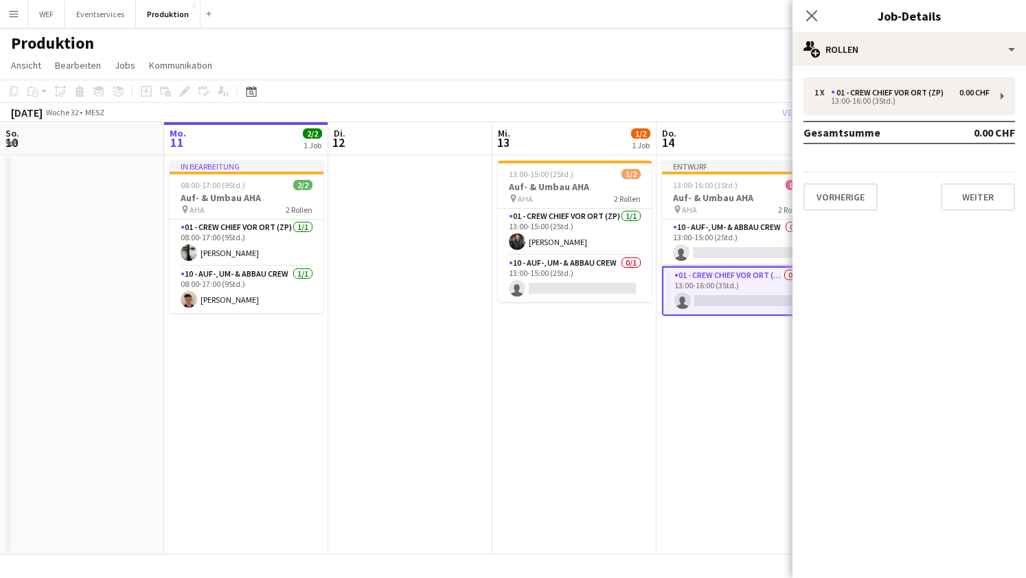
click at [691, 330] on app-date-cell "Entwurf 13:00-16:00 (3Std.) 0/2 Auf- & Umbau AHA pin AHA 2 Rollen 10 - Auf-, Um…" at bounding box center [738, 354] width 164 height 399
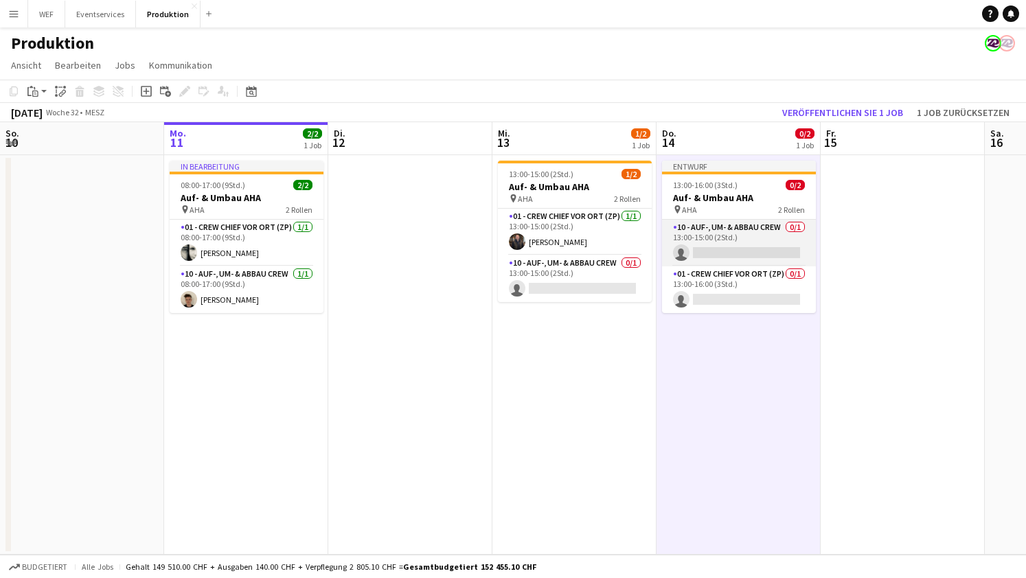
click at [738, 246] on app-card-role "10 - Auf-, Um- & Abbau Crew 0/1 13:00-15:00 (2Std.) single-neutral-actions" at bounding box center [739, 243] width 154 height 47
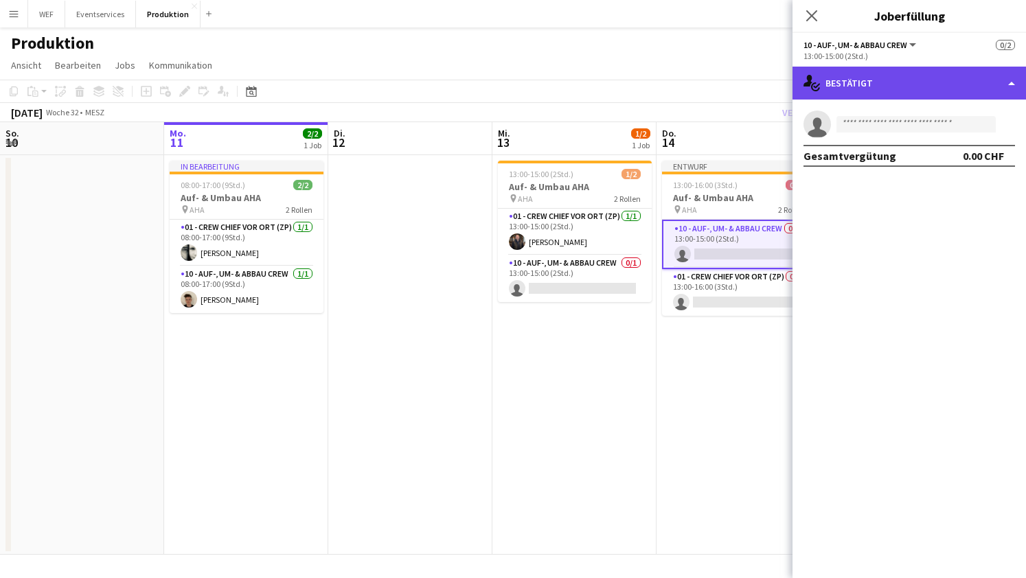
click at [892, 91] on div "single-neutral-actions-check-2 Bestätigt" at bounding box center [908, 83] width 233 height 33
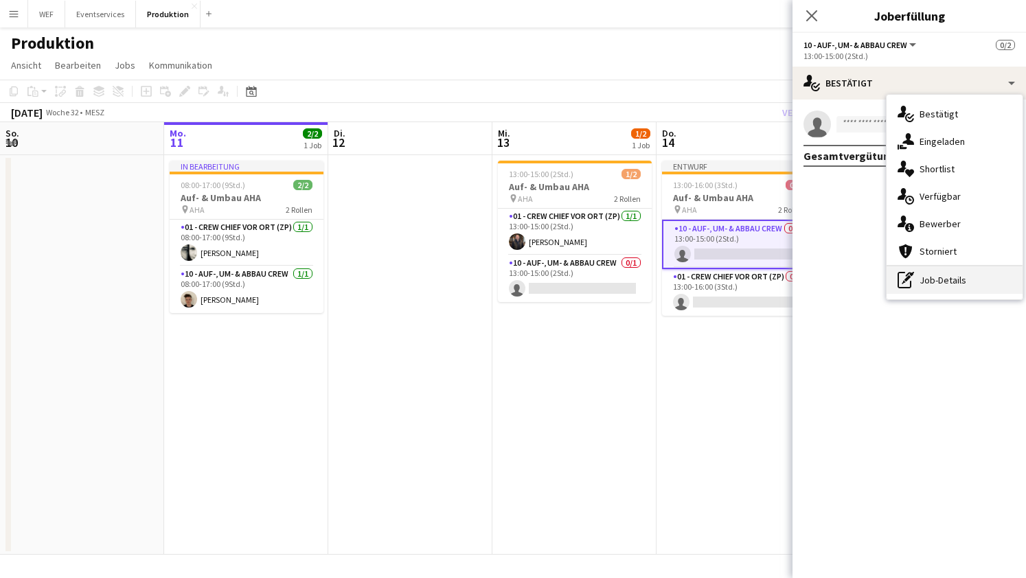
click at [930, 281] on div "pen-write Job-Details" at bounding box center [954, 279] width 136 height 27
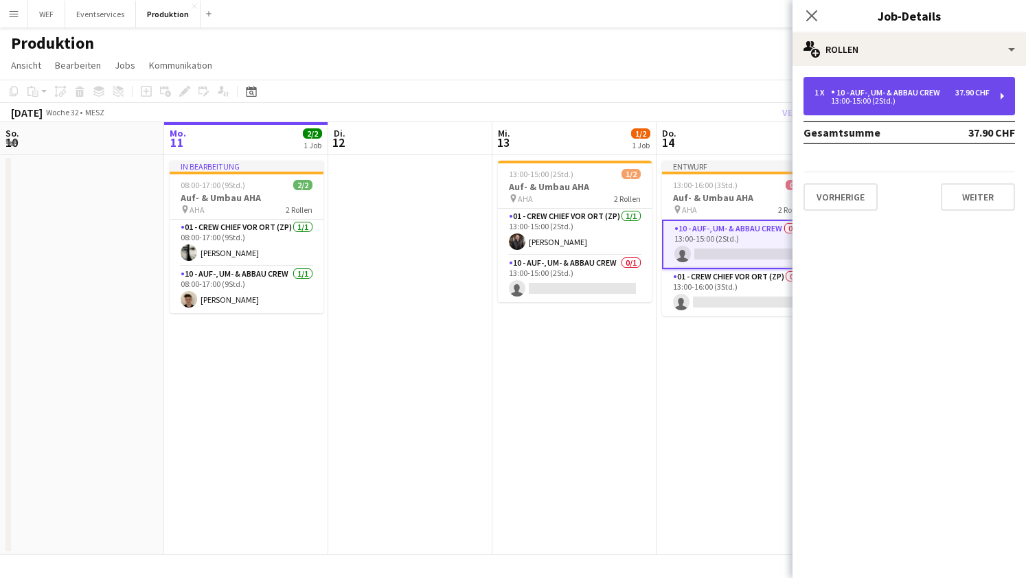
click at [886, 88] on div "10 - Auf-, Um- & Abbau Crew" at bounding box center [888, 93] width 115 height 10
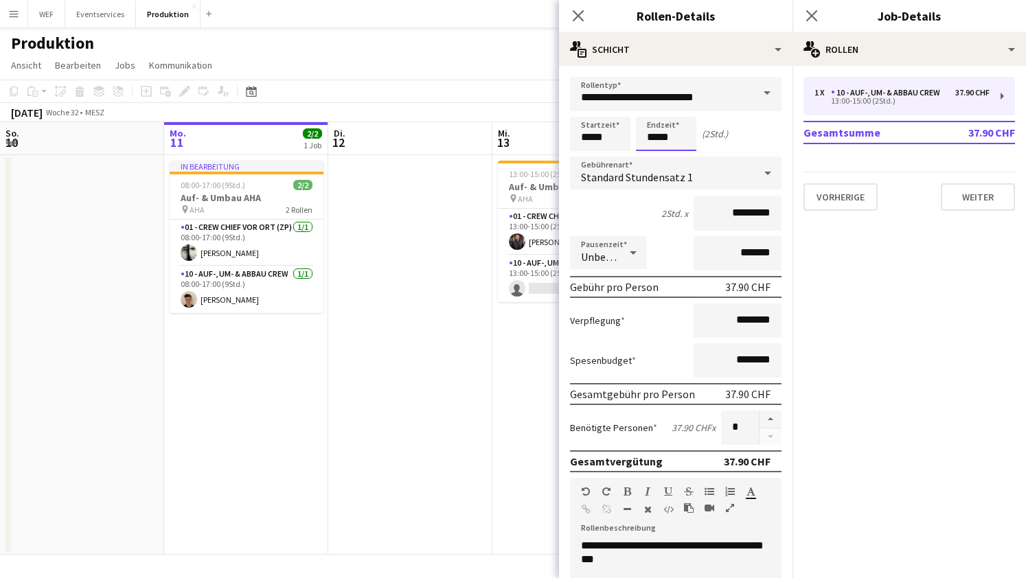
click at [655, 135] on input "*****" at bounding box center [666, 134] width 60 height 34
type input "*****"
click at [769, 421] on button "button" at bounding box center [770, 419] width 22 height 18
type input "*"
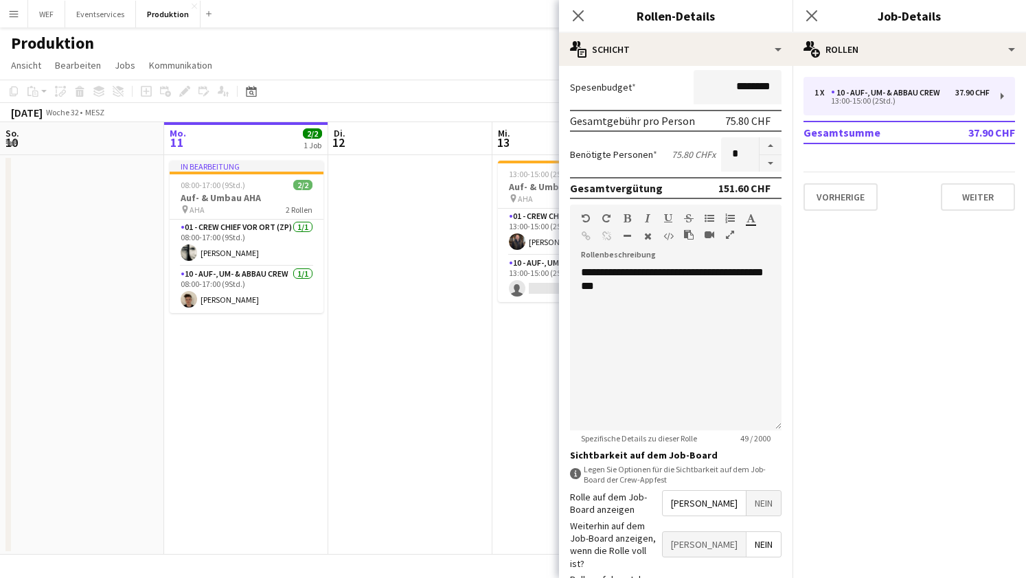
scroll to position [371, 0]
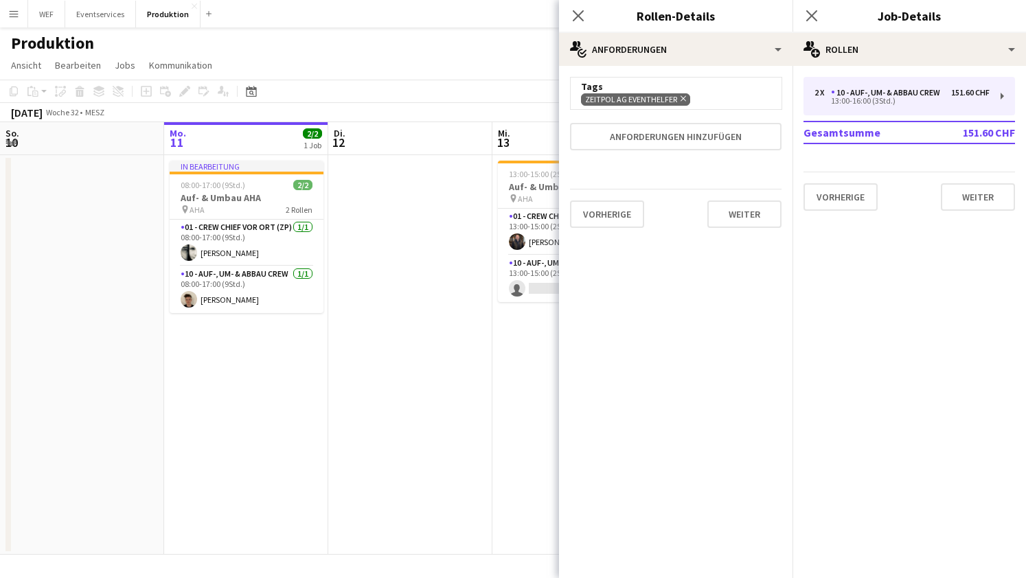
scroll to position [0, 0]
click at [744, 208] on button "Weiter" at bounding box center [744, 213] width 74 height 27
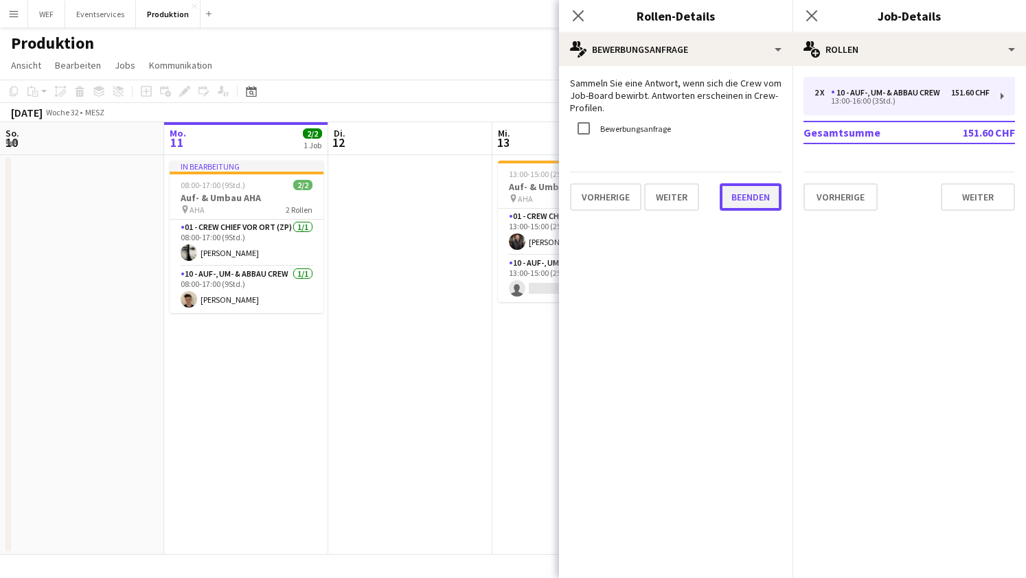
click at [754, 200] on button "Beenden" at bounding box center [750, 196] width 62 height 27
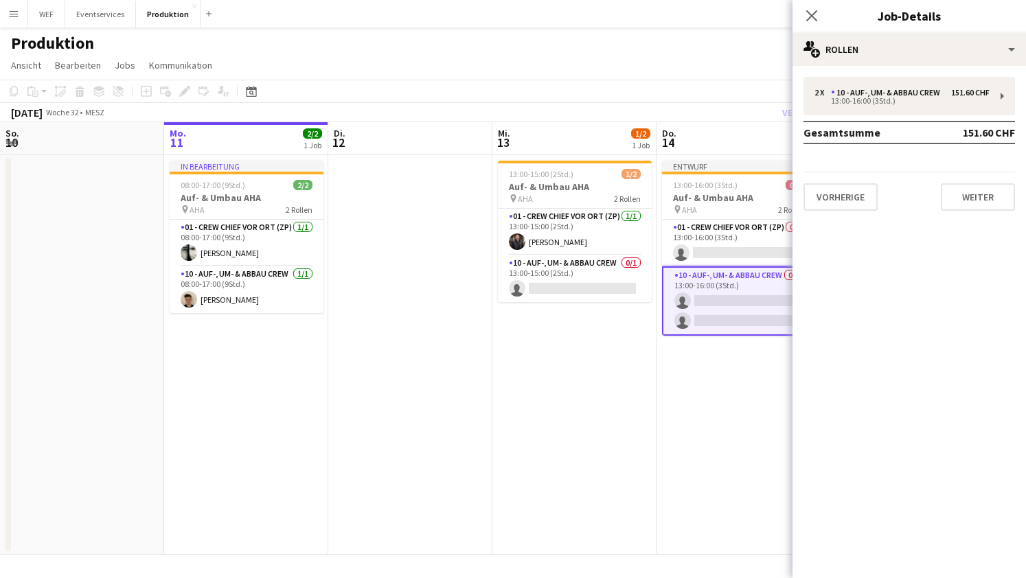
click at [767, 358] on app-date-cell "Entwurf 13:00-16:00 (3Std.) 0/3 Auf- & Umbau AHA pin AHA 2 Rollen 01 - Crew Chi…" at bounding box center [738, 354] width 164 height 399
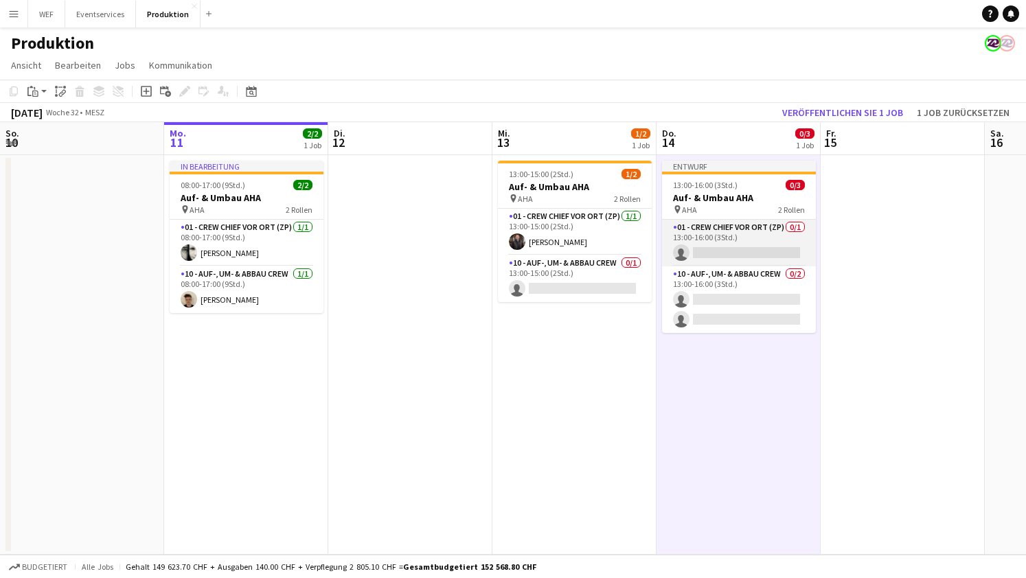
click at [761, 252] on app-card-role "01 - Crew Chief vor Ort (ZP) 0/1 13:00-16:00 (3Std.) single-neutral-actions" at bounding box center [739, 243] width 154 height 47
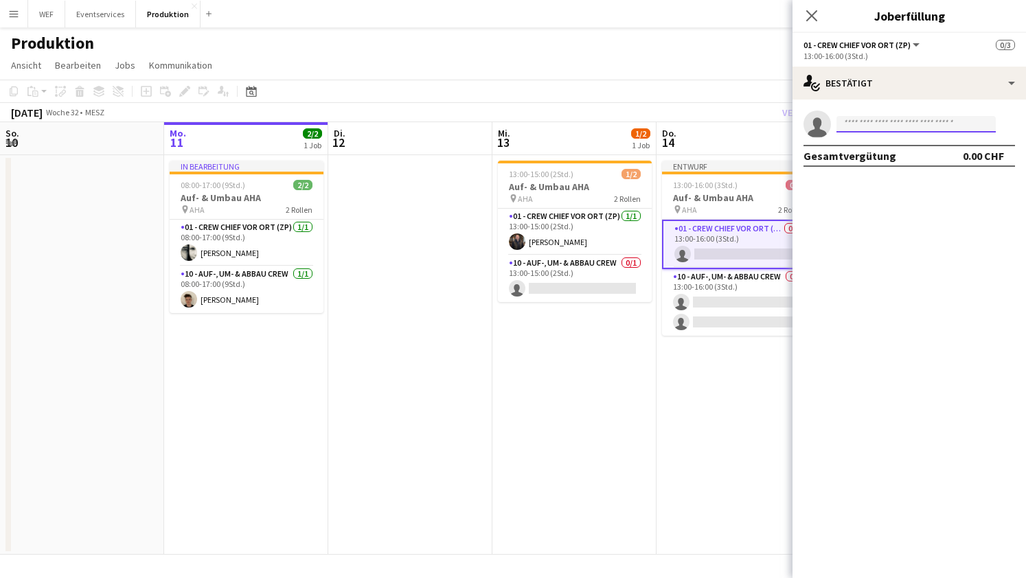
click at [928, 121] on input at bounding box center [915, 124] width 159 height 16
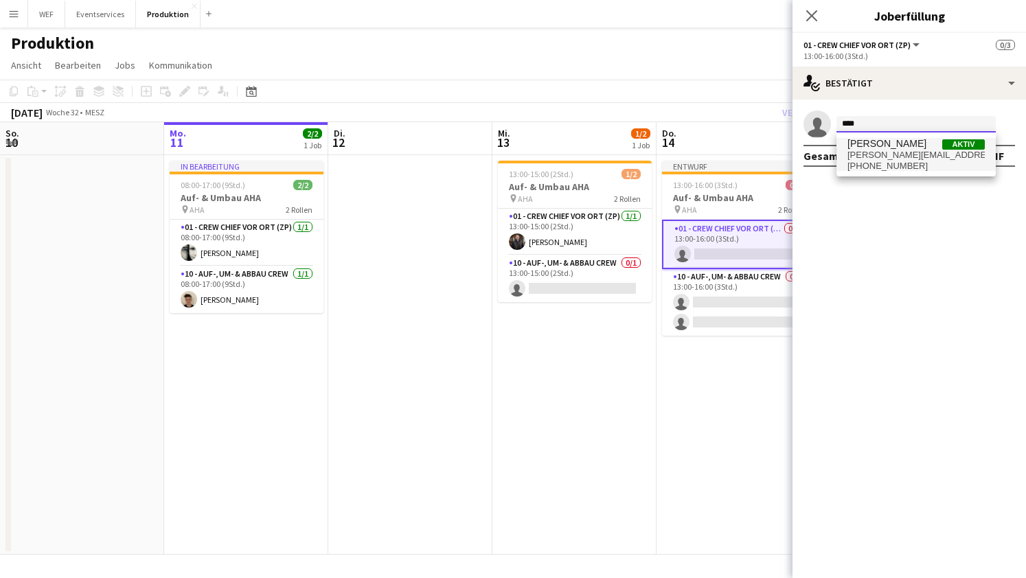
type input "****"
click at [914, 159] on span "holger.schwede@zeitpol.ch" at bounding box center [915, 155] width 137 height 11
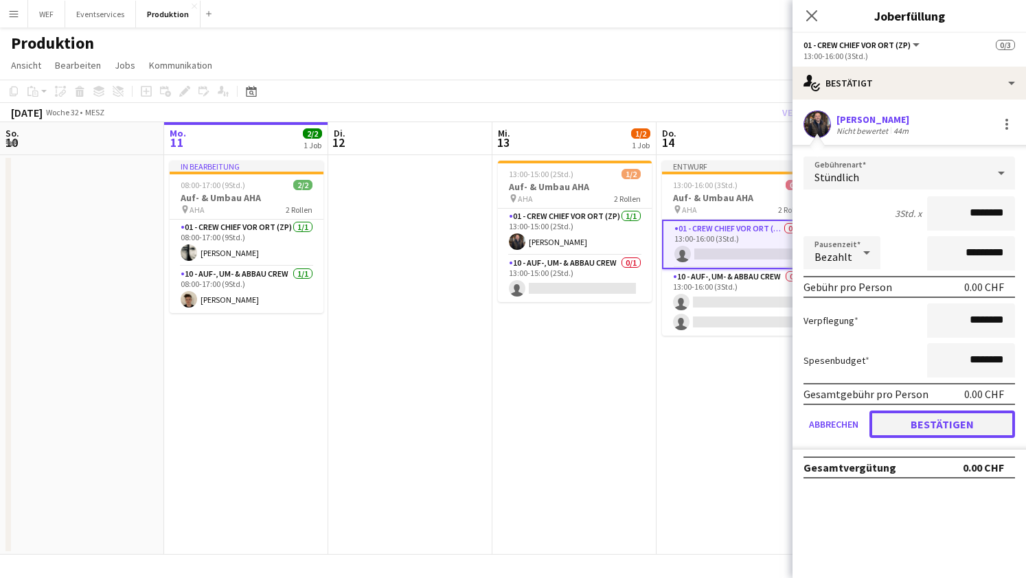
click at [913, 429] on button "Bestätigen" at bounding box center [942, 423] width 146 height 27
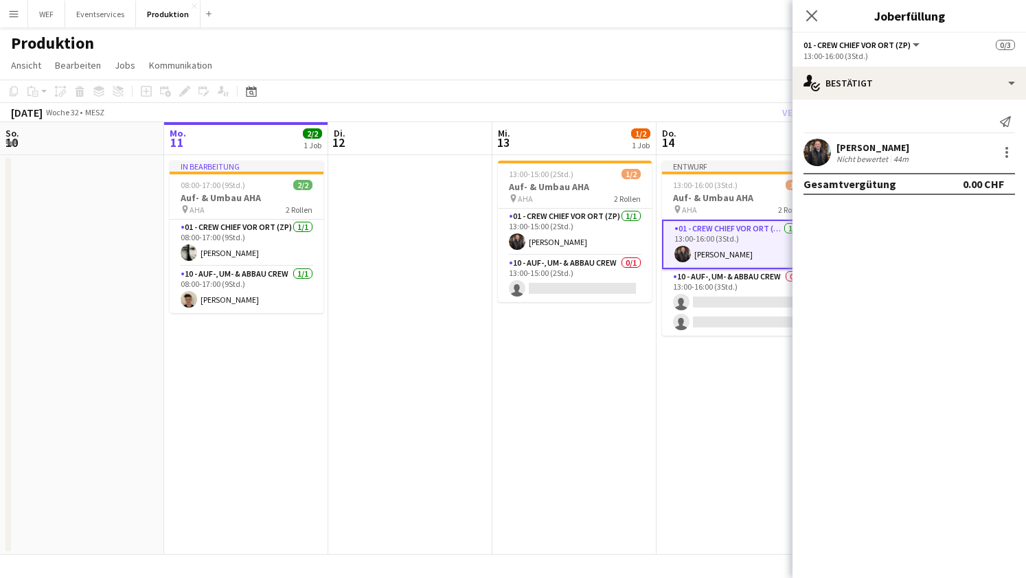
click at [711, 396] on app-date-cell "Entwurf 13:00-16:00 (3Std.) 1/3 Auf- & Umbau AHA pin AHA 2 Rollen 01 - Crew Chi…" at bounding box center [738, 354] width 164 height 399
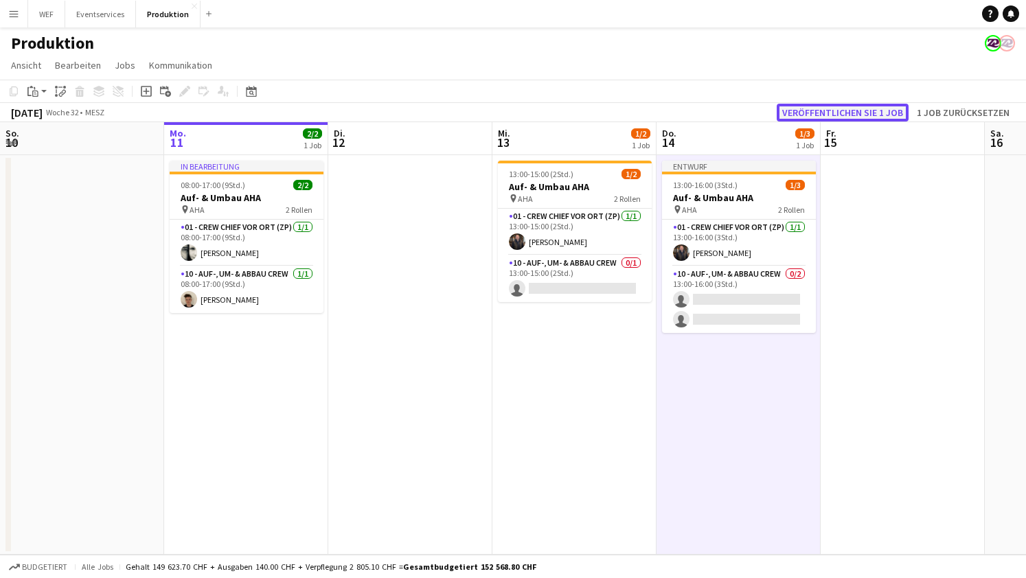
click at [857, 111] on button "Veröffentlichen Sie 1 Job" at bounding box center [842, 113] width 132 height 18
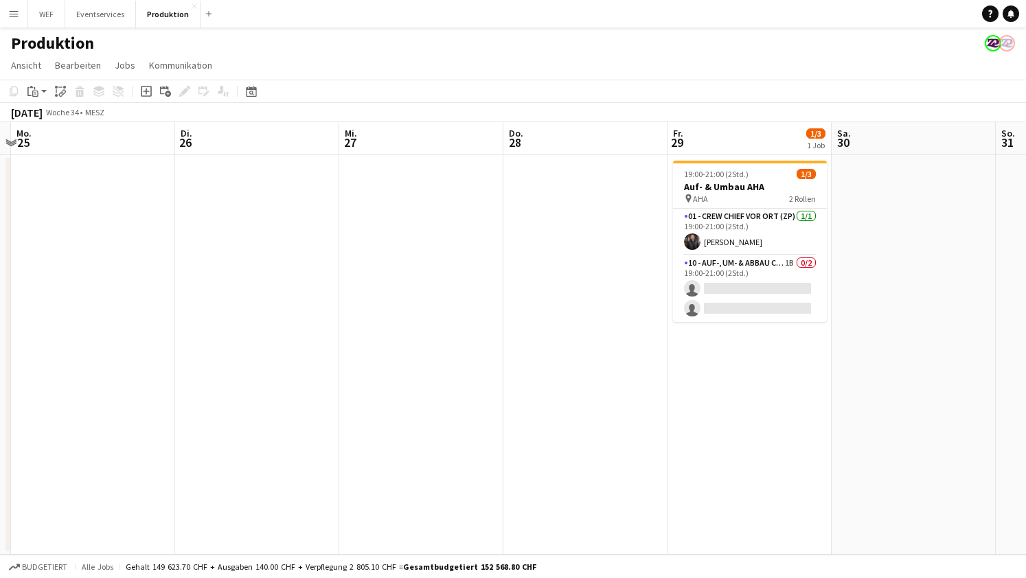
scroll to position [0, 496]
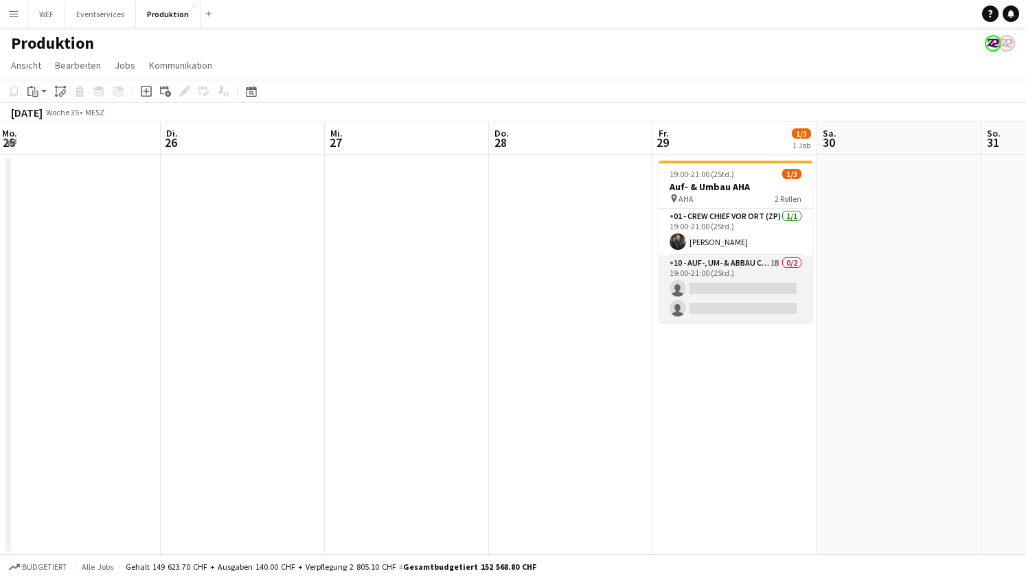
click at [761, 292] on app-card-role "10 - Auf-, Um- & Abbau Crew 1B 0/2 19:00-21:00 (2Std.) single-neutral-actions s…" at bounding box center [735, 288] width 154 height 67
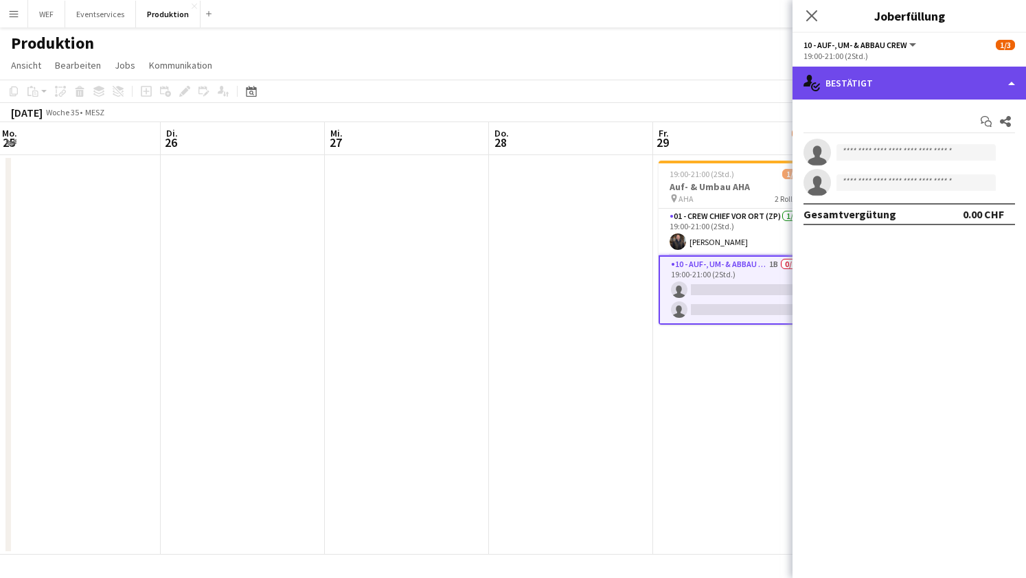
click at [995, 88] on div "single-neutral-actions-check-2 Bestätigt" at bounding box center [908, 83] width 233 height 33
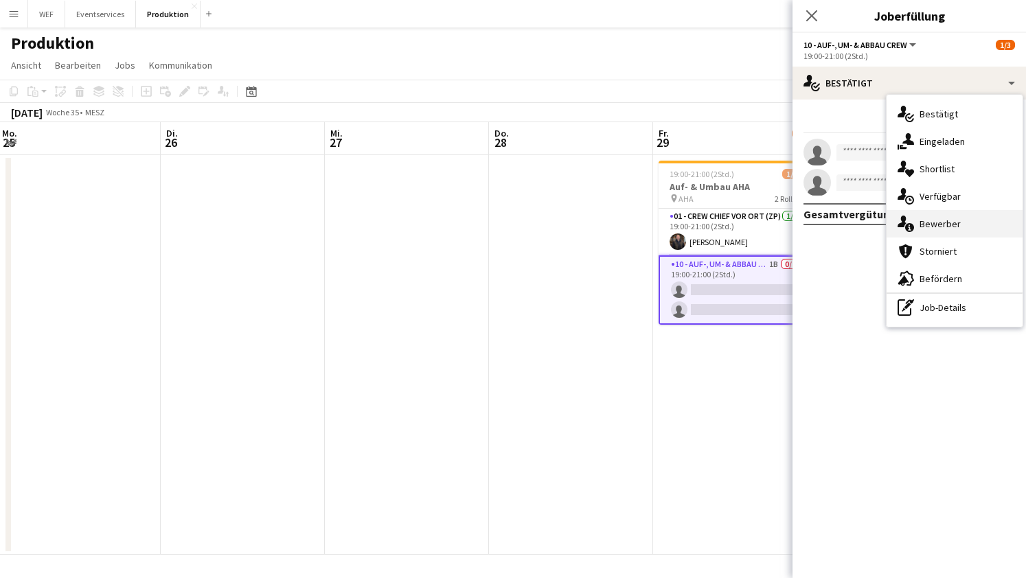
click at [926, 227] on div "single-neutral-actions-information Bewerber" at bounding box center [954, 223] width 136 height 27
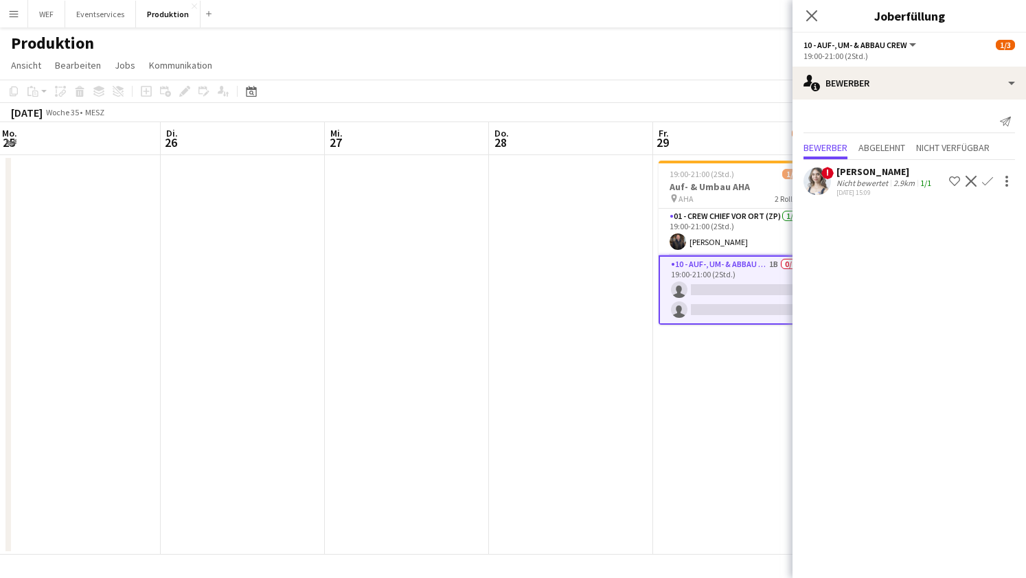
click at [891, 178] on div "2.9km" at bounding box center [903, 183] width 27 height 10
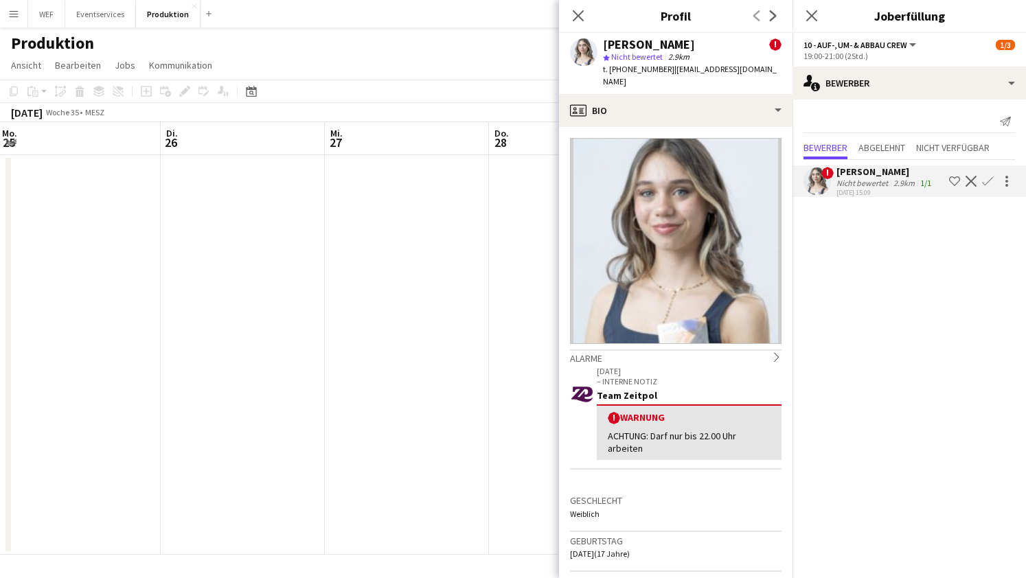
click at [575, 6] on div "Pop-in schließen" at bounding box center [578, 16] width 38 height 32
click at [577, 13] on icon "Pop-in schließen" at bounding box center [577, 15] width 13 height 13
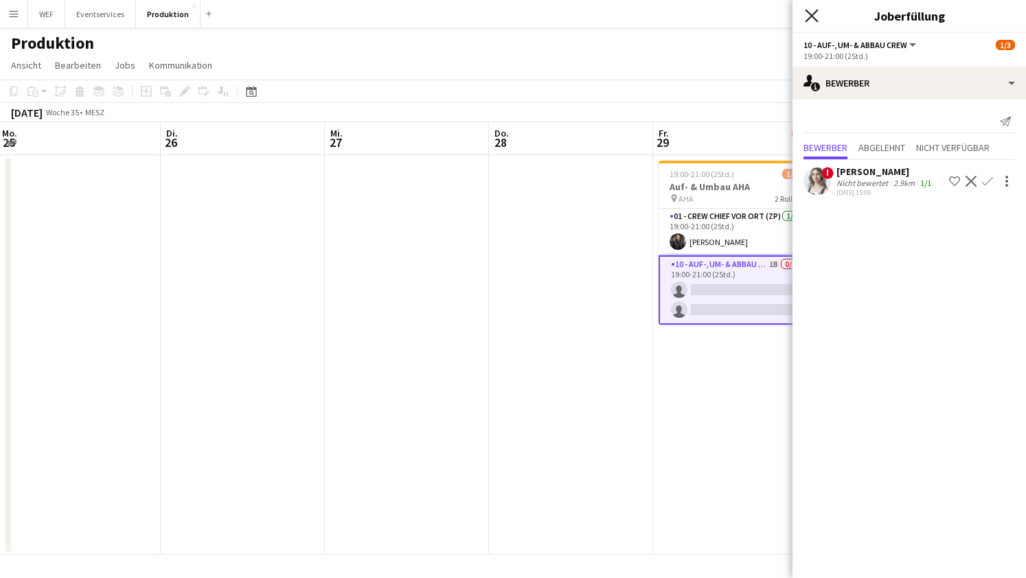
click at [805, 19] on icon "Pop-in schließen" at bounding box center [810, 15] width 13 height 13
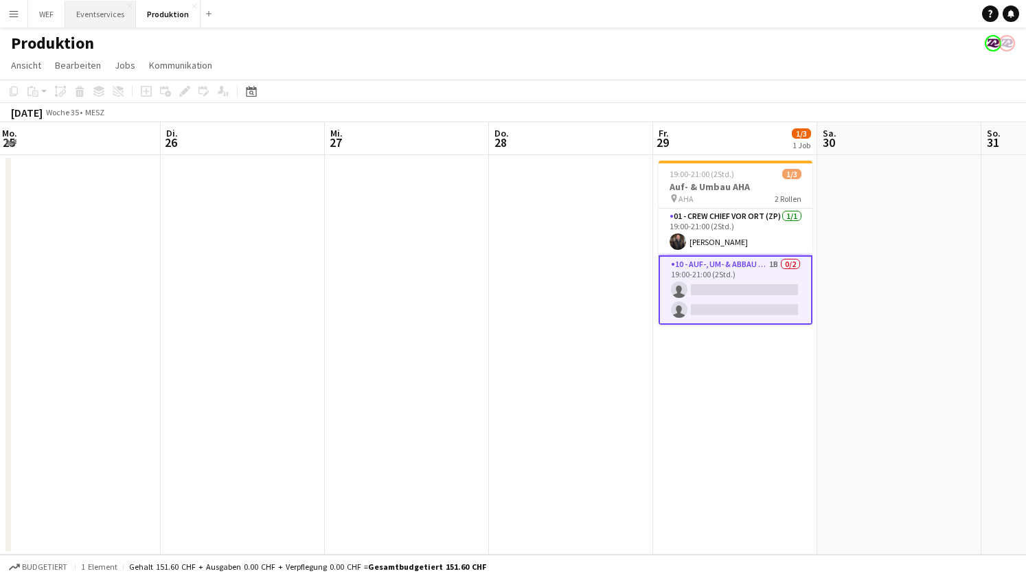
click at [108, 9] on button "Eventservices Schließen" at bounding box center [100, 14] width 71 height 27
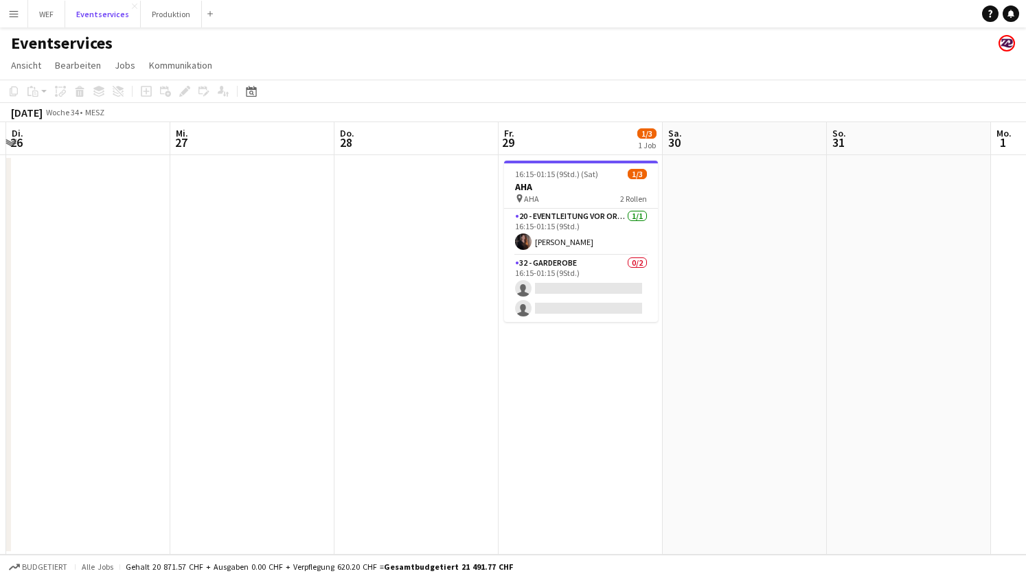
scroll to position [0, 451]
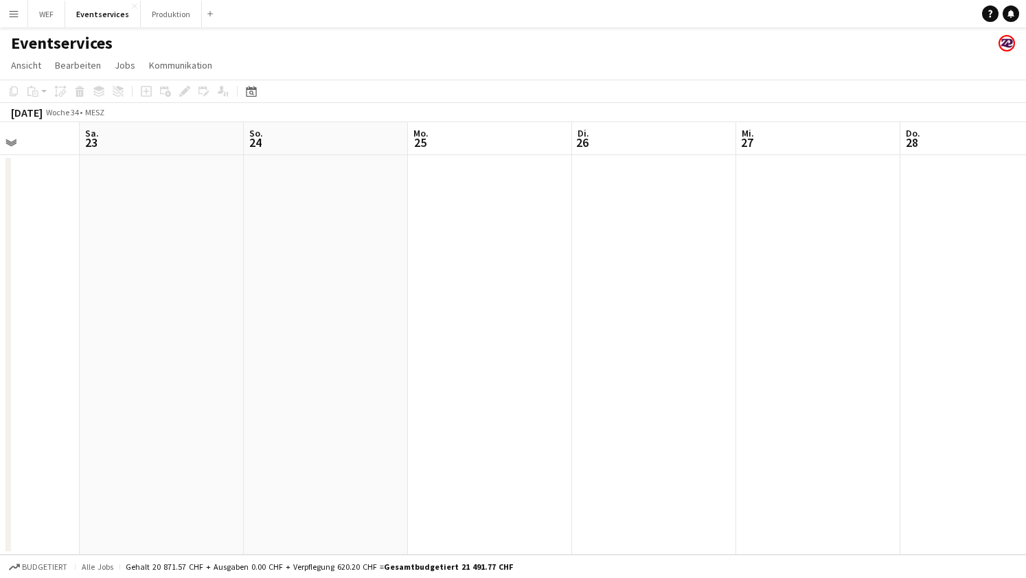
scroll to position [0, 470]
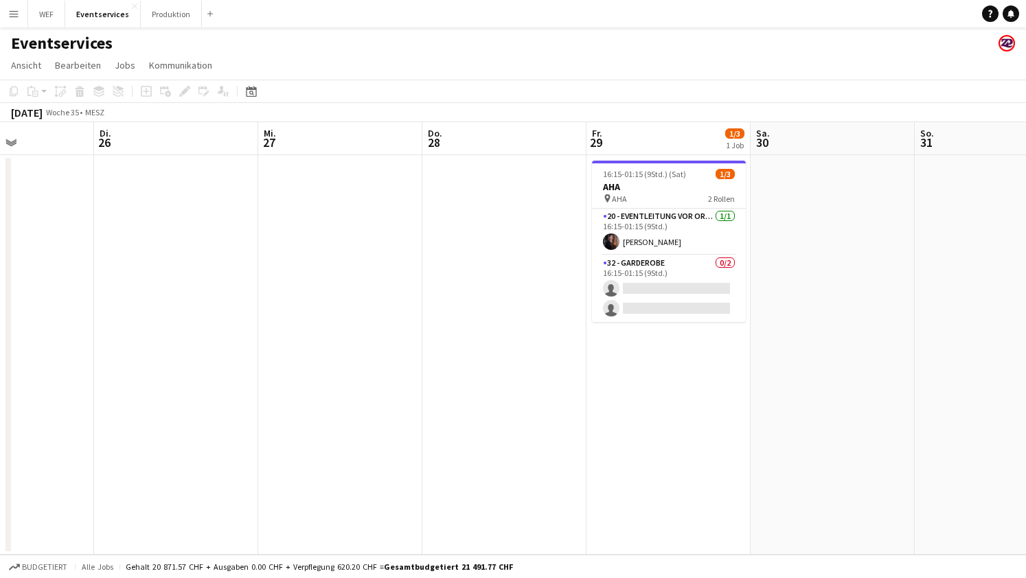
scroll to position [0, 559]
